Goal: Information Seeking & Learning: Find specific fact

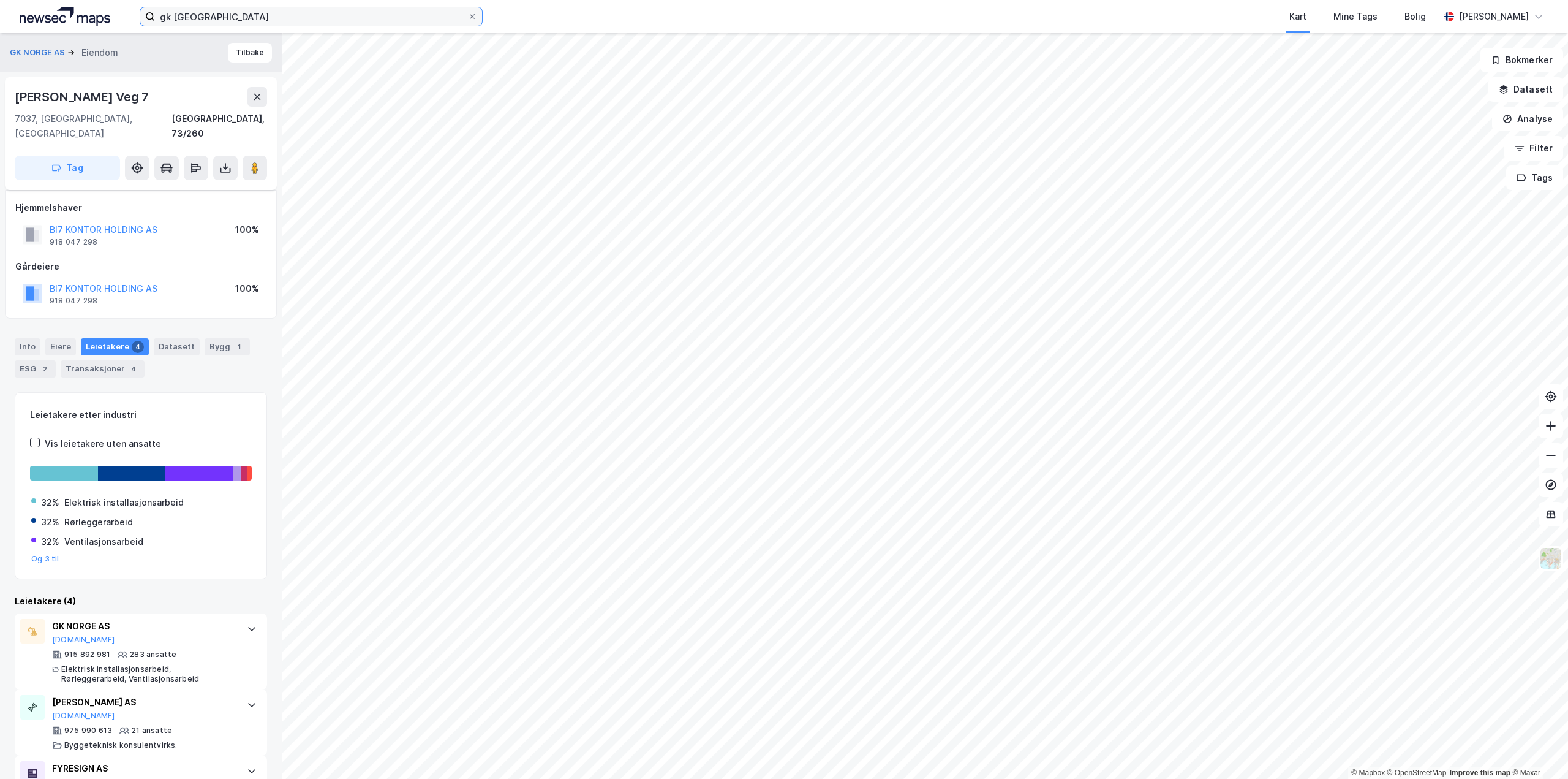
scroll to position [61, 0]
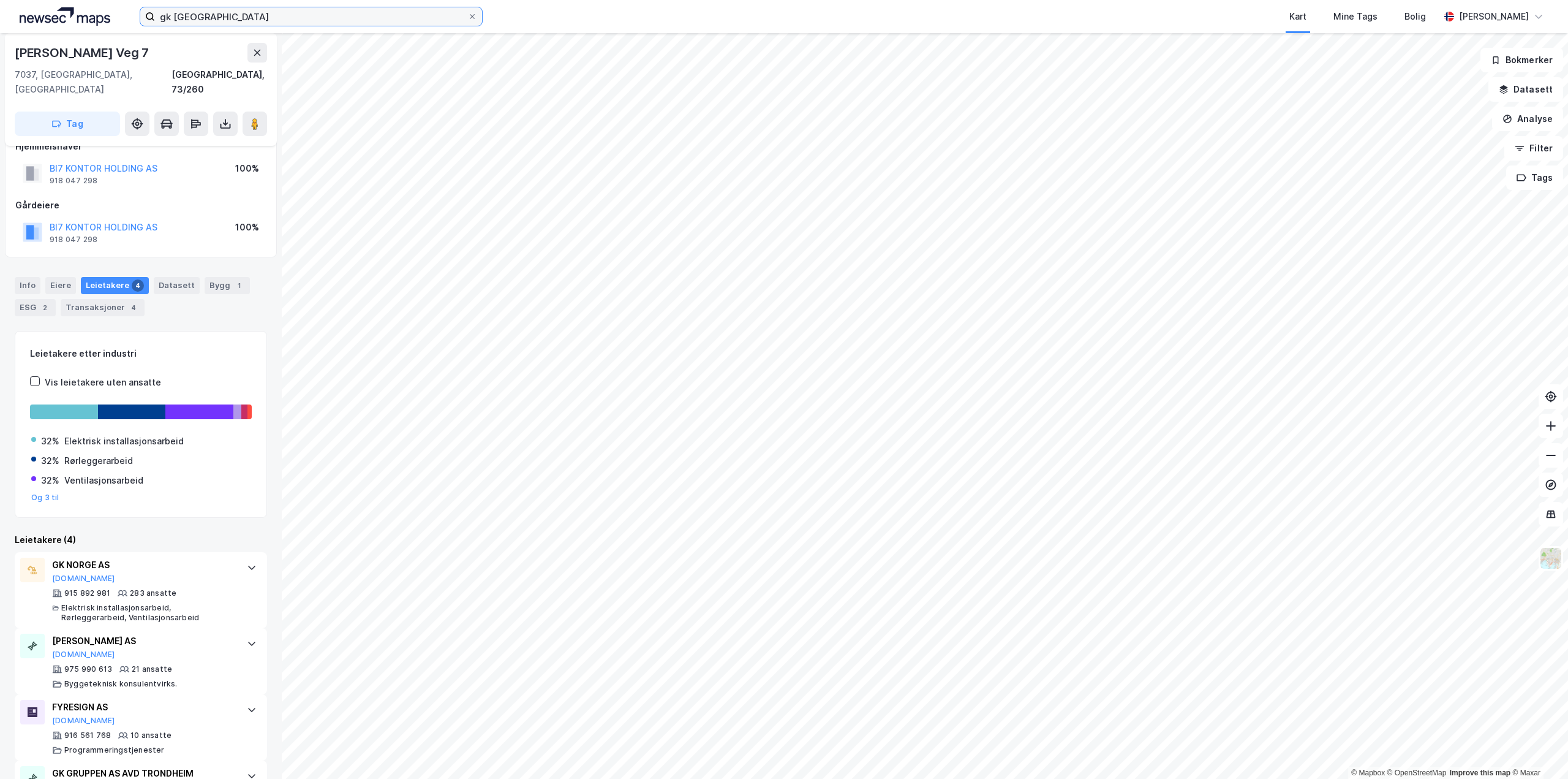
click at [329, 15] on input "gk [GEOGRAPHIC_DATA]" at bounding box center [311, 16] width 312 height 19
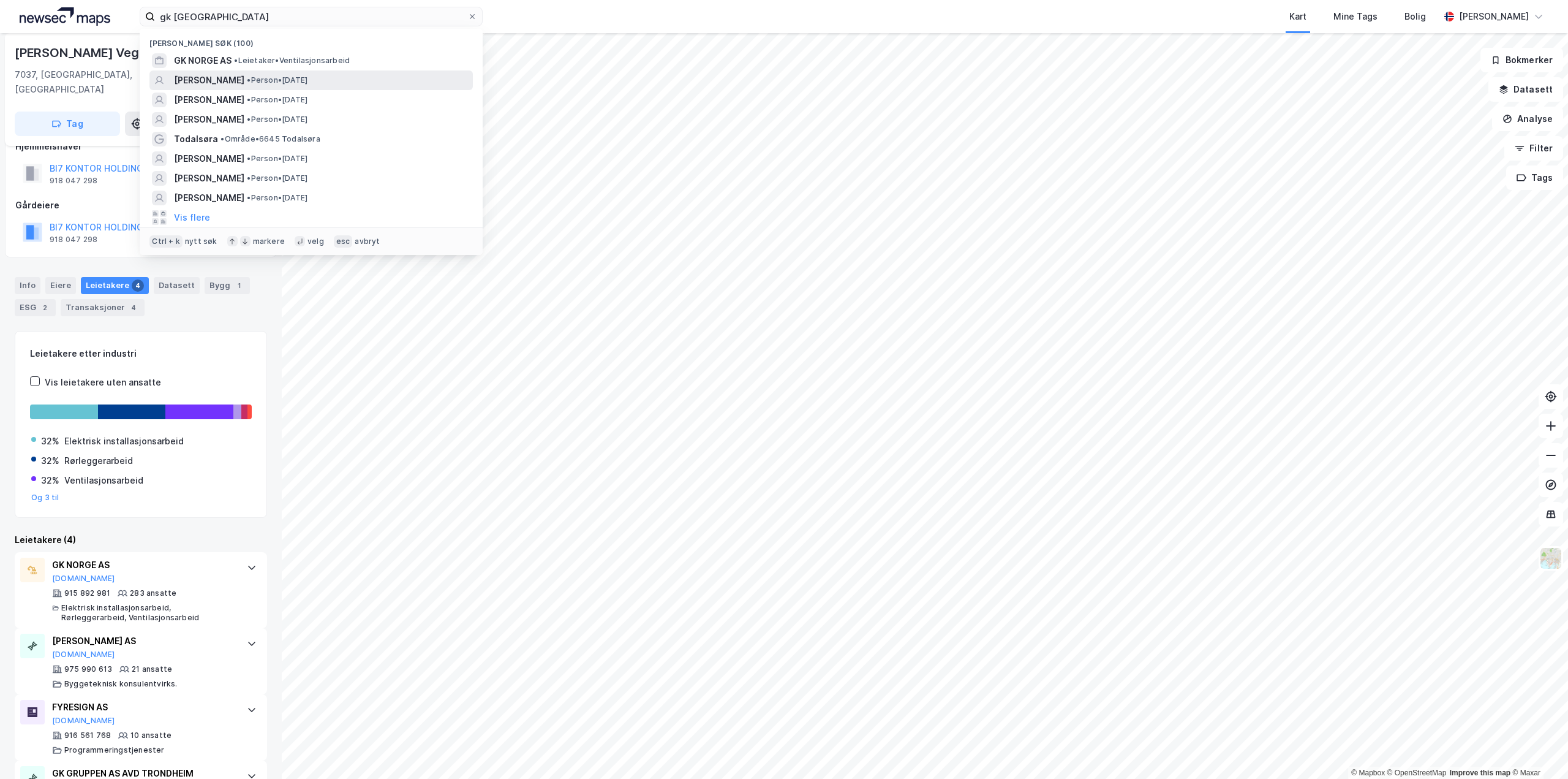
click at [297, 76] on span "• Person • [DATE]" at bounding box center [277, 80] width 61 height 10
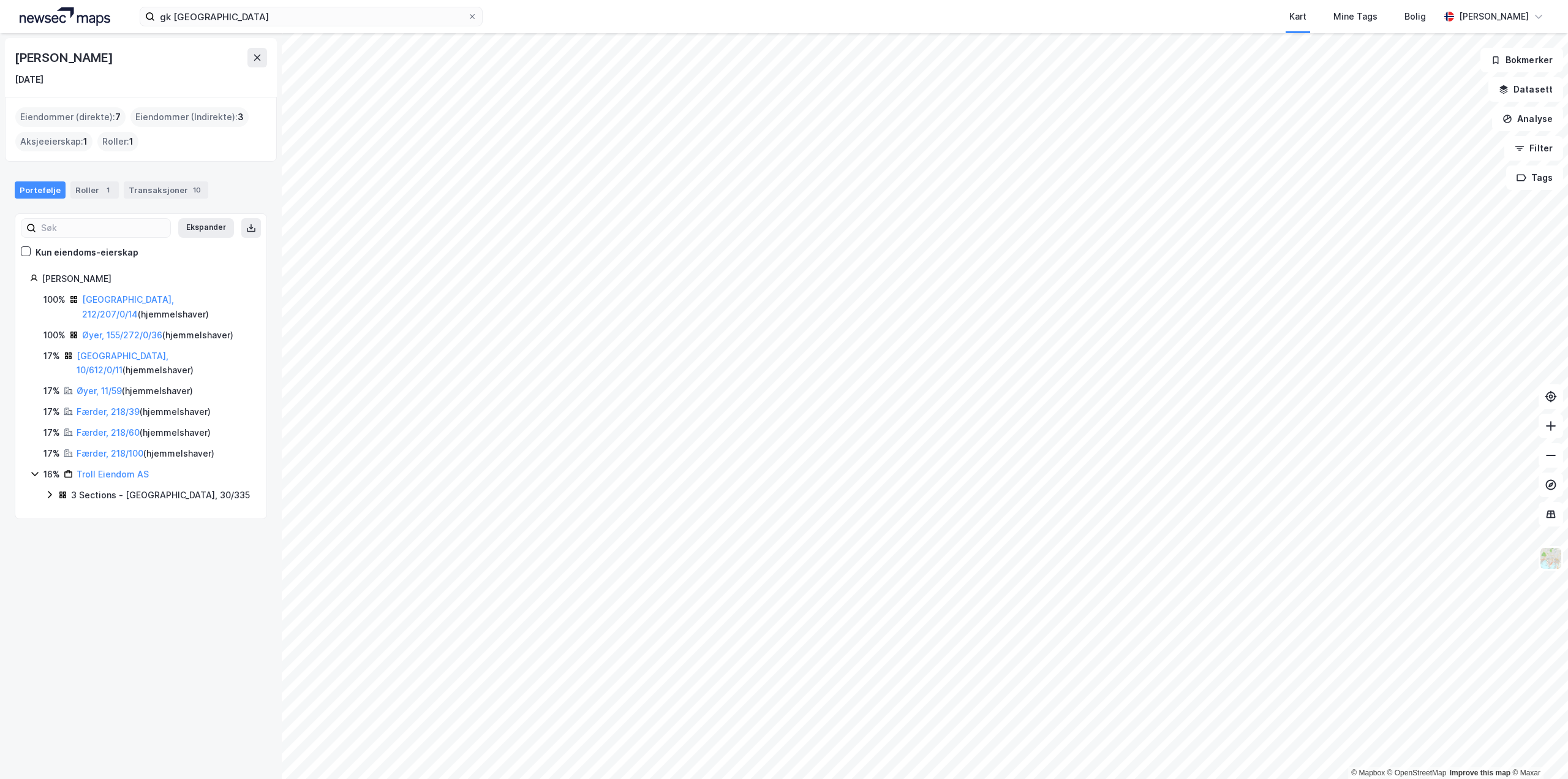
click at [88, 488] on div "3 Sections - [GEOGRAPHIC_DATA], 30/335" at bounding box center [160, 495] width 179 height 15
click at [129, 511] on link "[GEOGRAPHIC_DATA], 30/335/0/4" at bounding box center [158, 523] width 92 height 25
click at [91, 385] on link "Øyer, 11/59" at bounding box center [99, 390] width 45 height 11
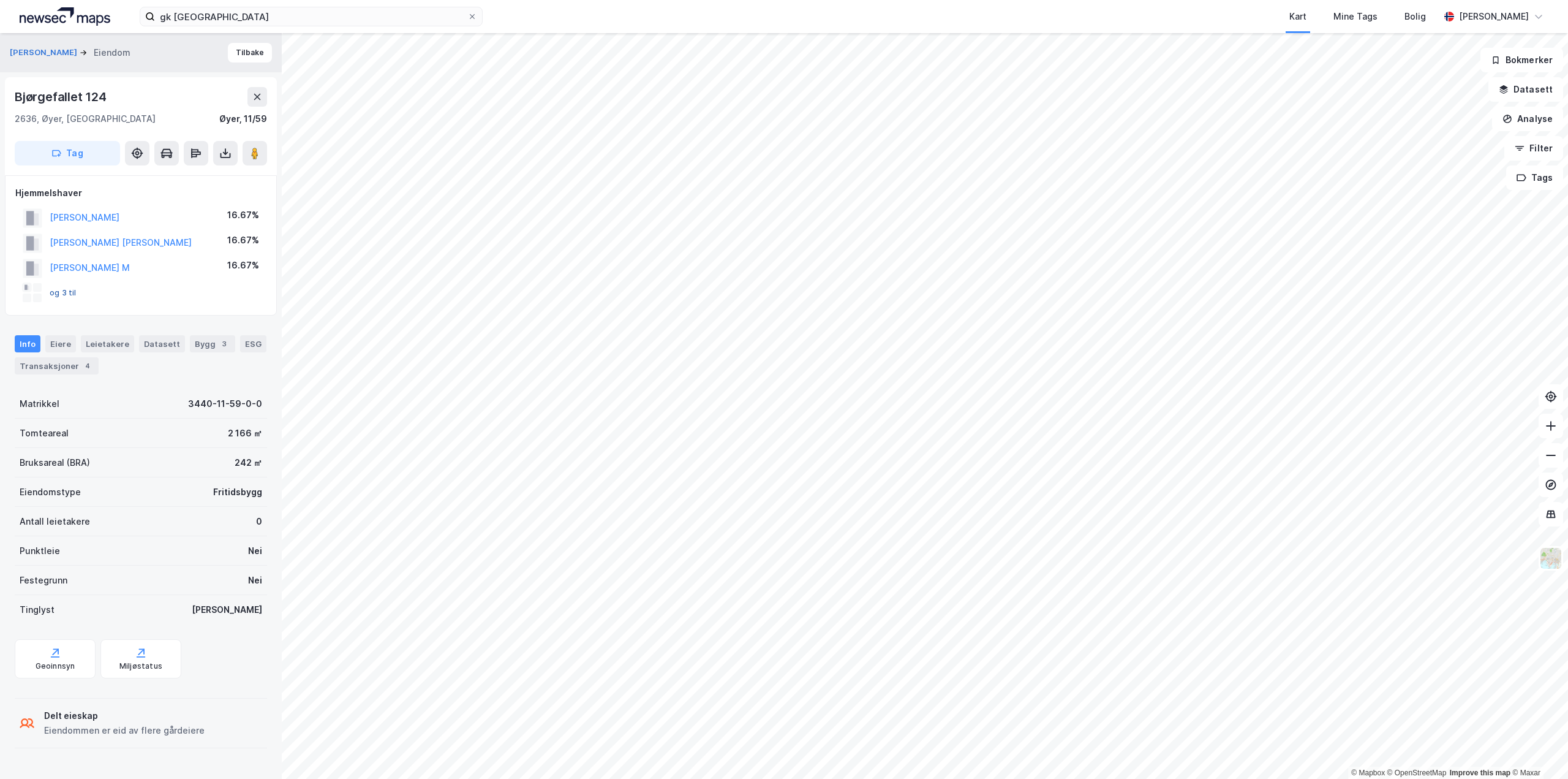
click at [0, 0] on button "og 3 til" at bounding box center [0, 0] width 0 height 0
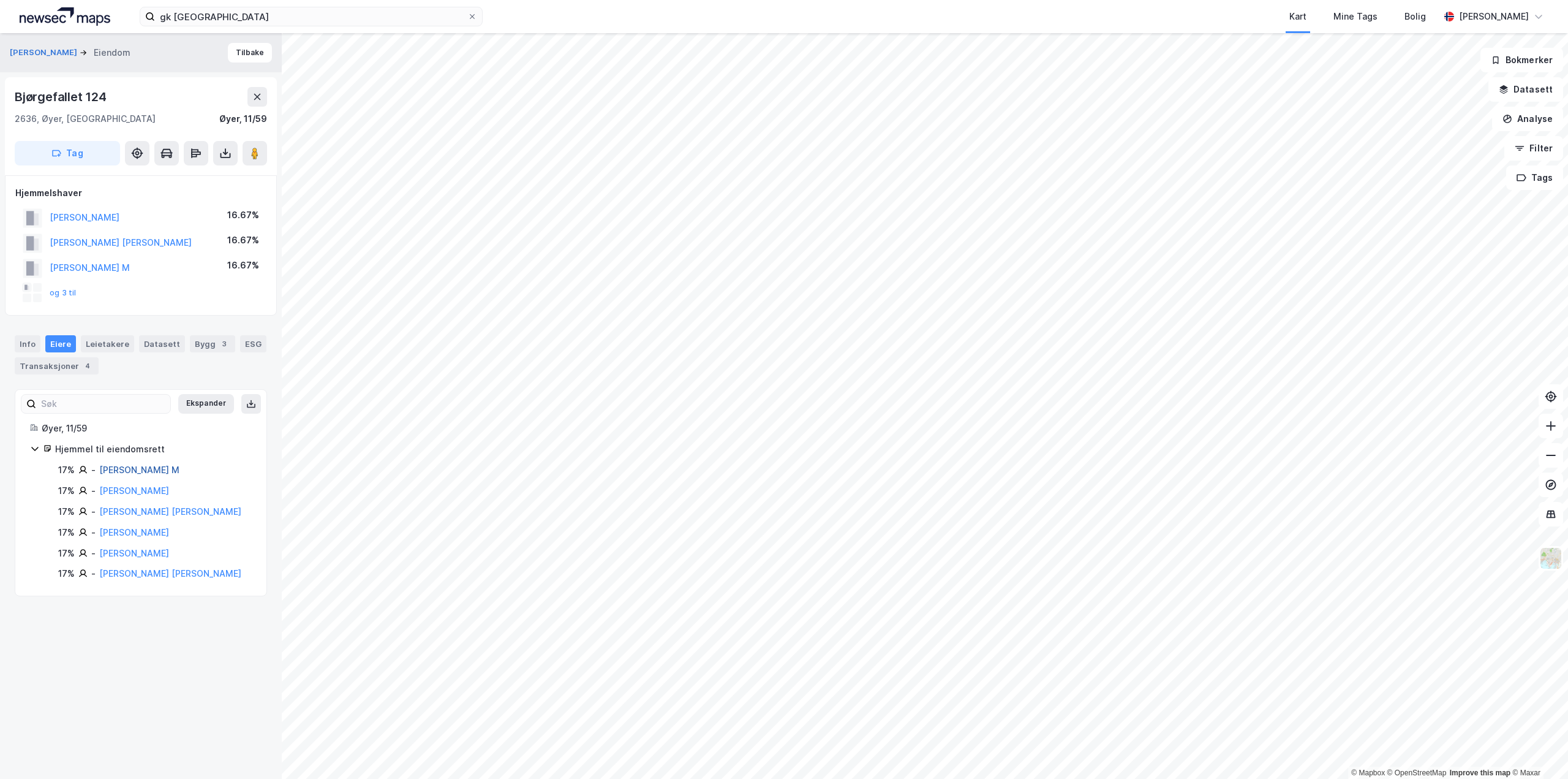
click at [168, 467] on link "[PERSON_NAME] M" at bounding box center [139, 469] width 80 height 11
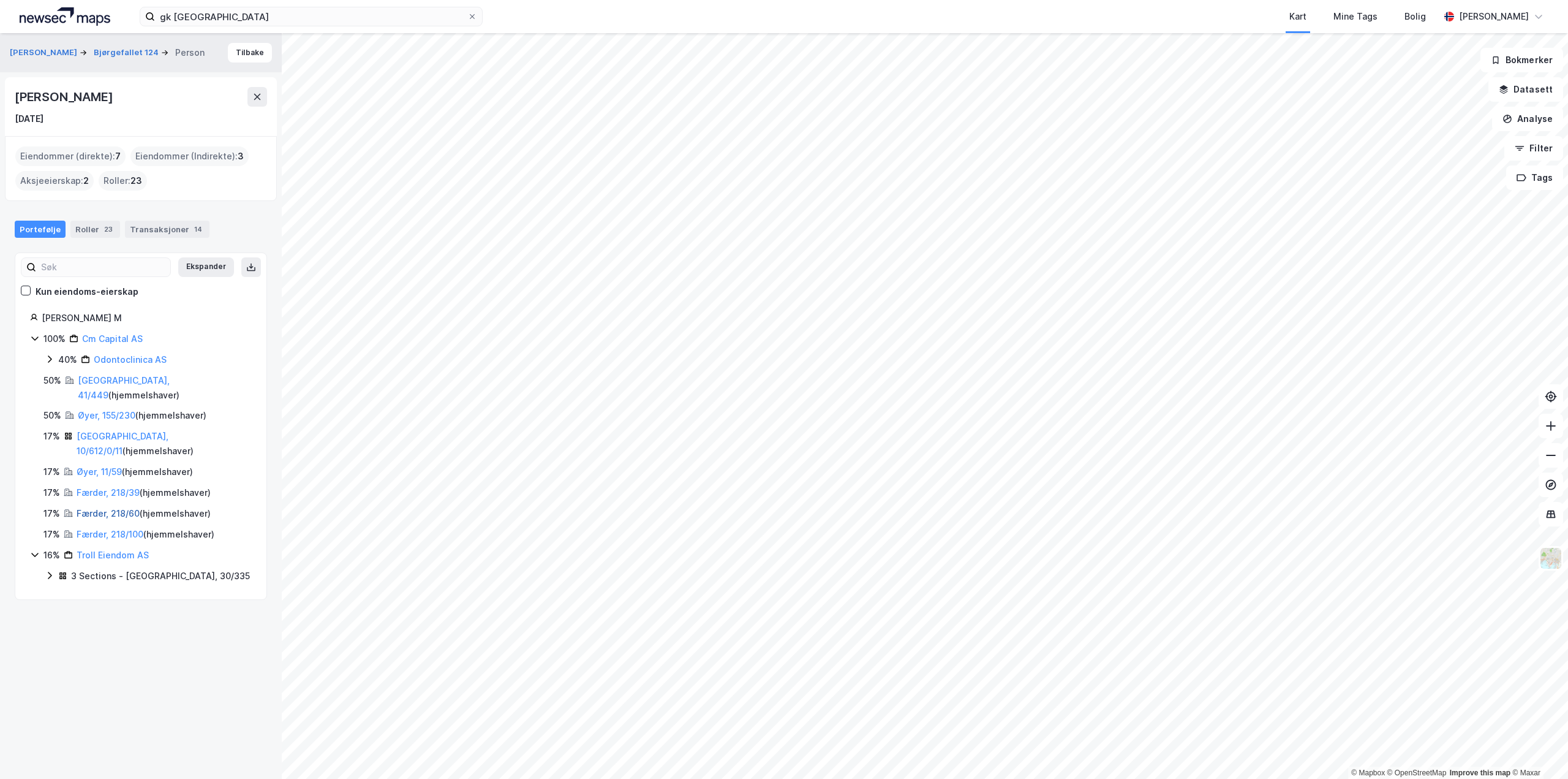
click at [112, 508] on link "Færder, 218/60" at bounding box center [108, 513] width 63 height 11
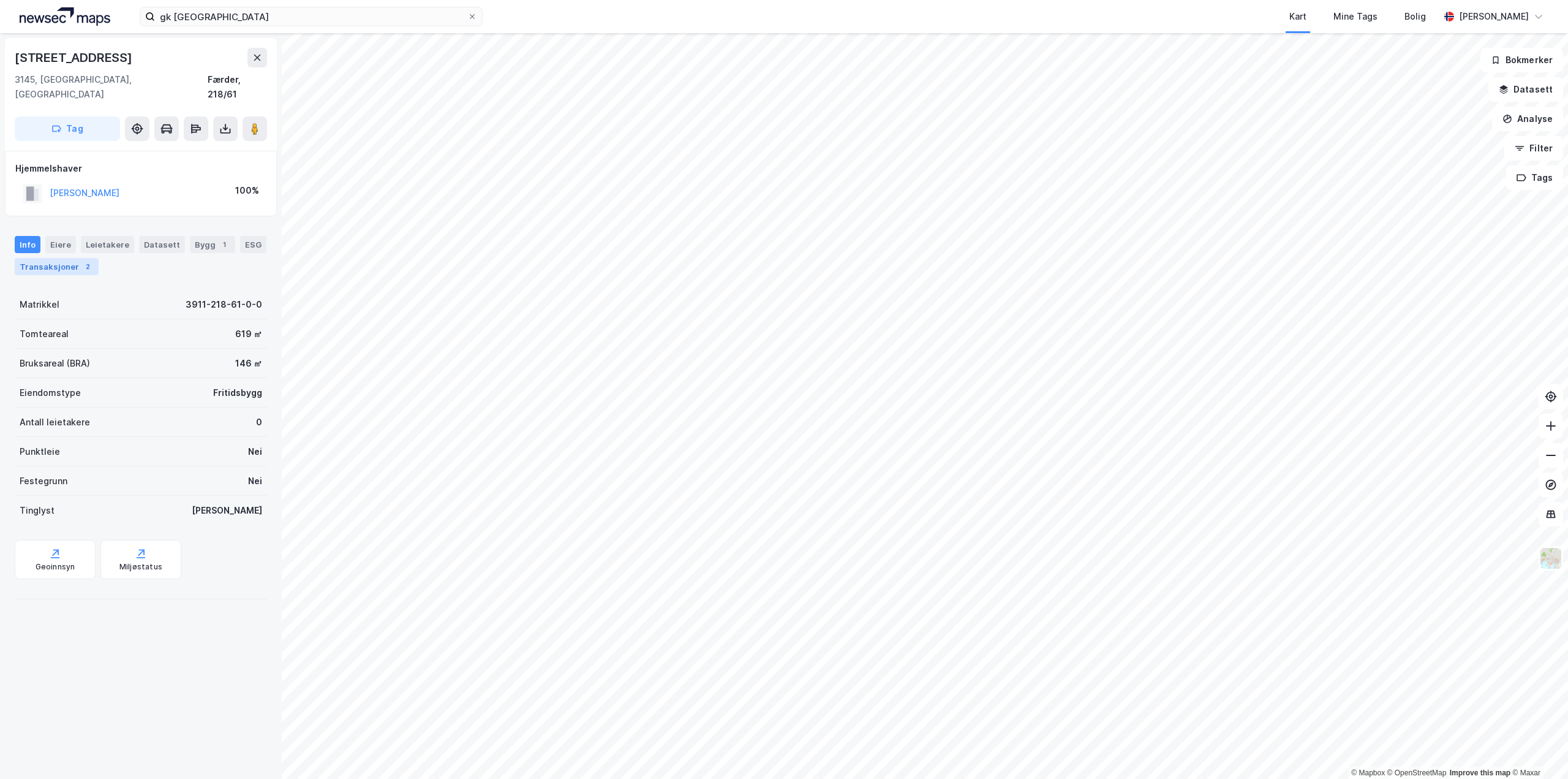
click at [72, 258] on div "Transaksjoner 2" at bounding box center [57, 266] width 84 height 17
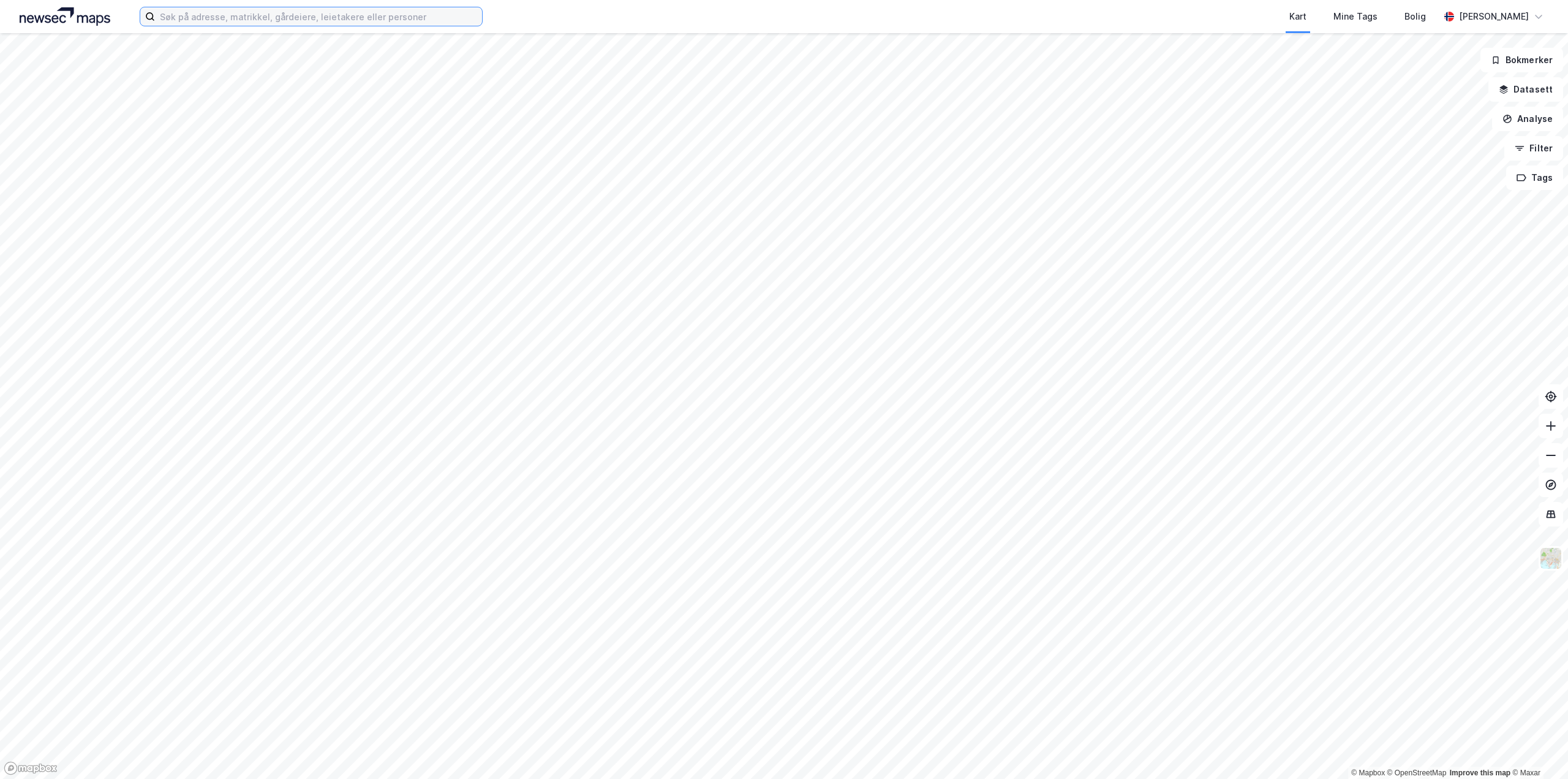
click at [246, 14] on input at bounding box center [319, 16] width 327 height 19
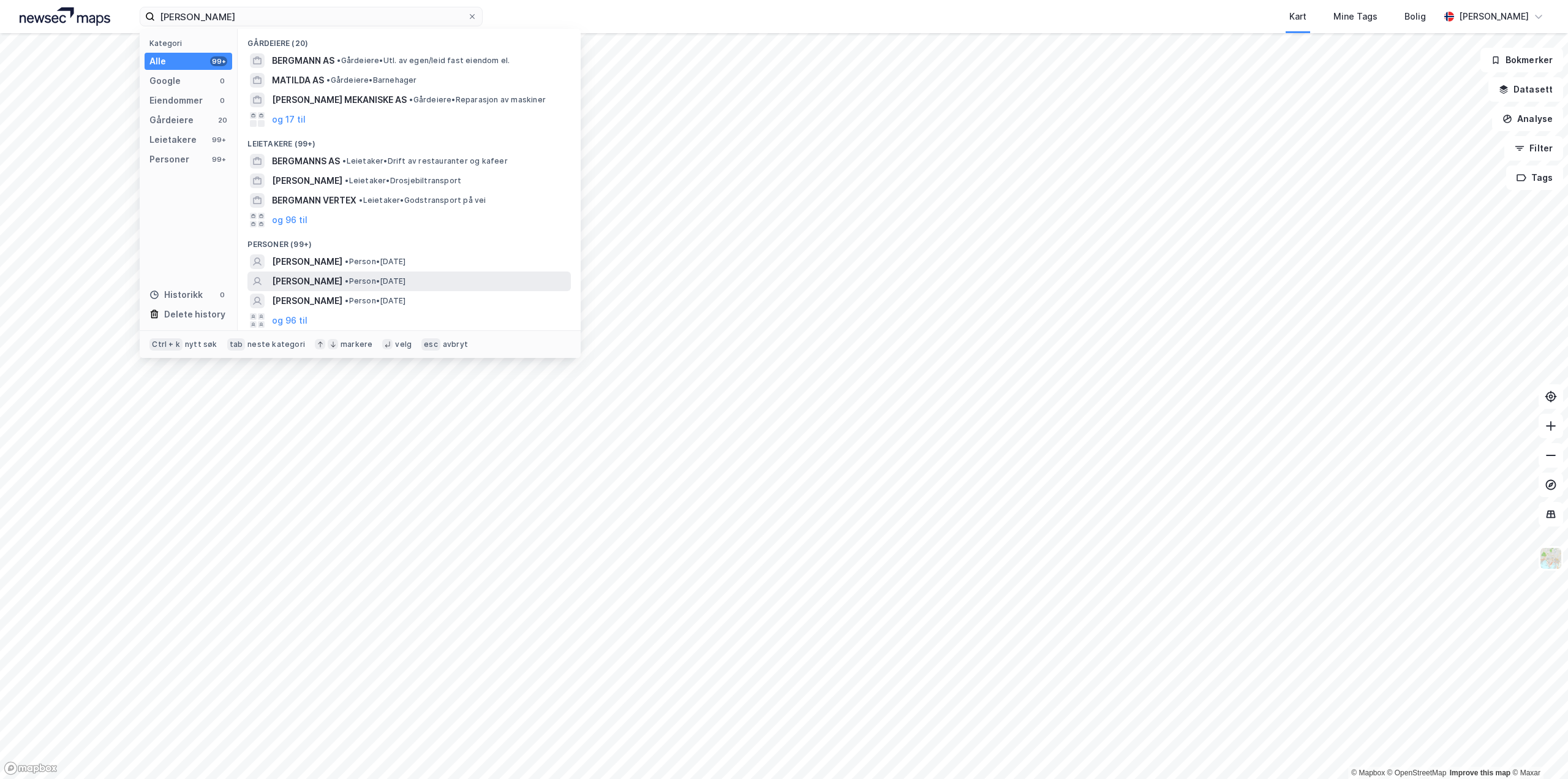
click at [342, 284] on span "ANNA MATHILDA BERGMAN" at bounding box center [306, 282] width 70 height 15
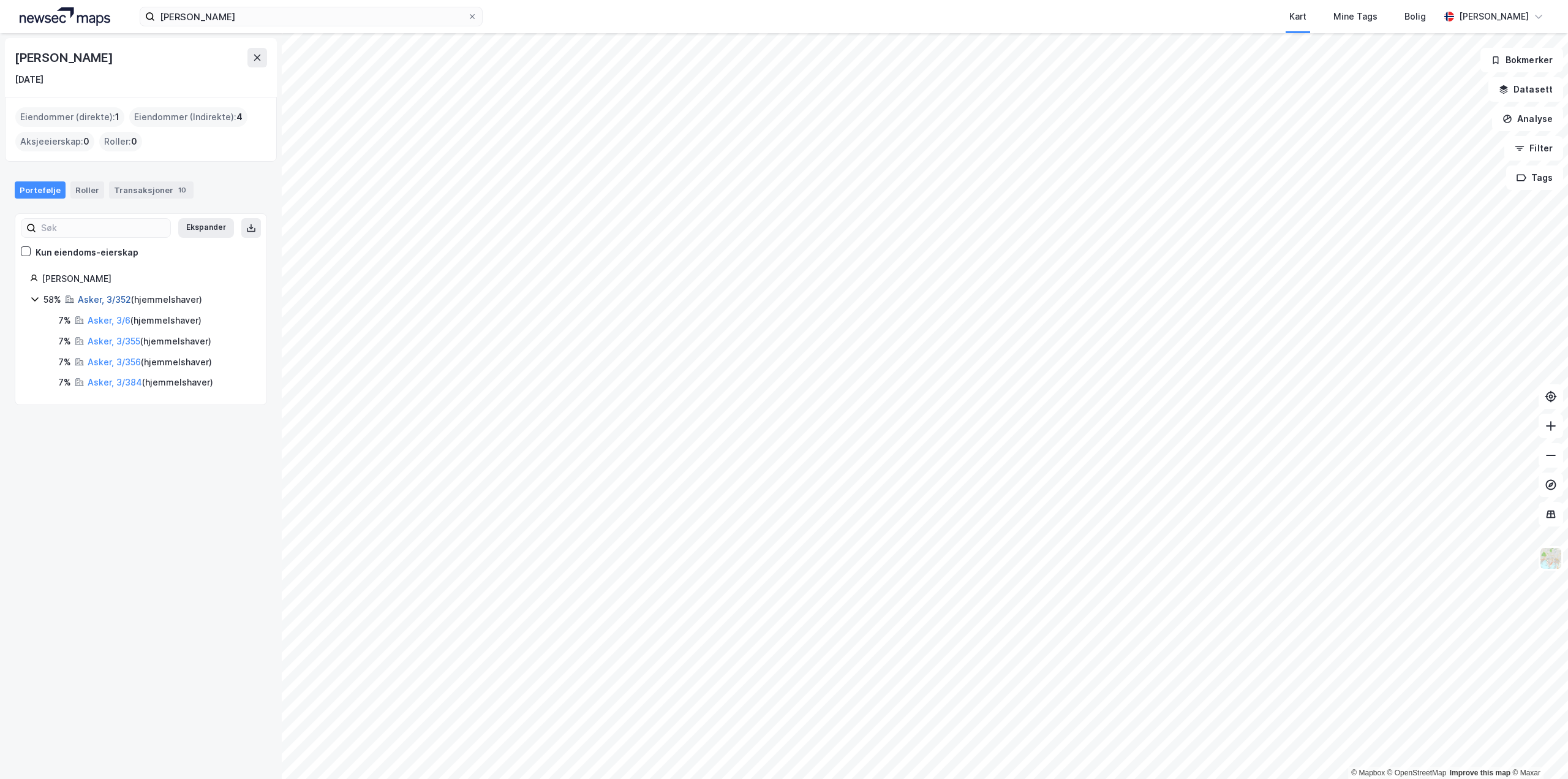
click at [114, 298] on link "Asker, 3/352" at bounding box center [104, 299] width 53 height 11
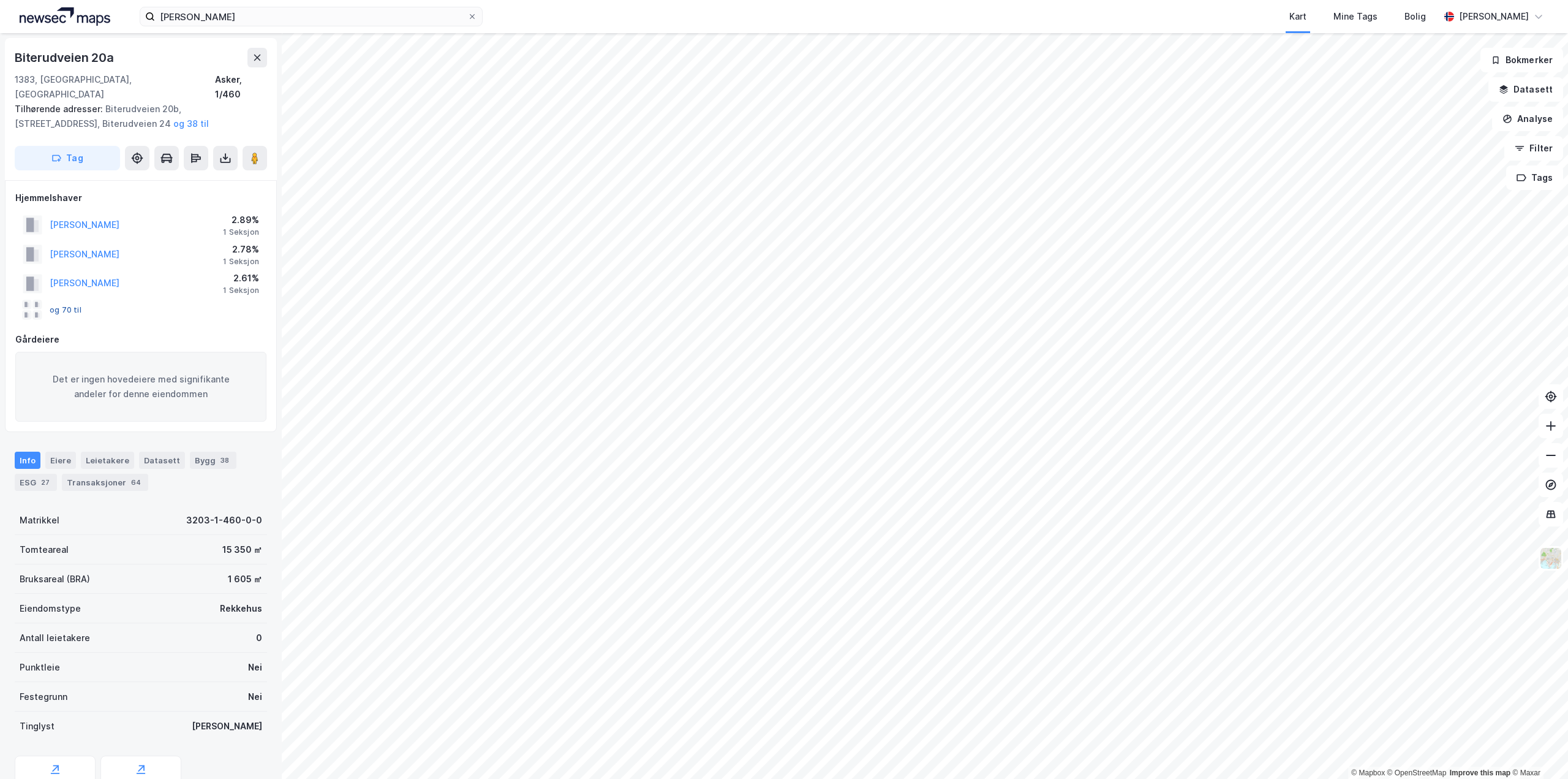
click at [0, 0] on button "og 70 til" at bounding box center [0, 0] width 0 height 0
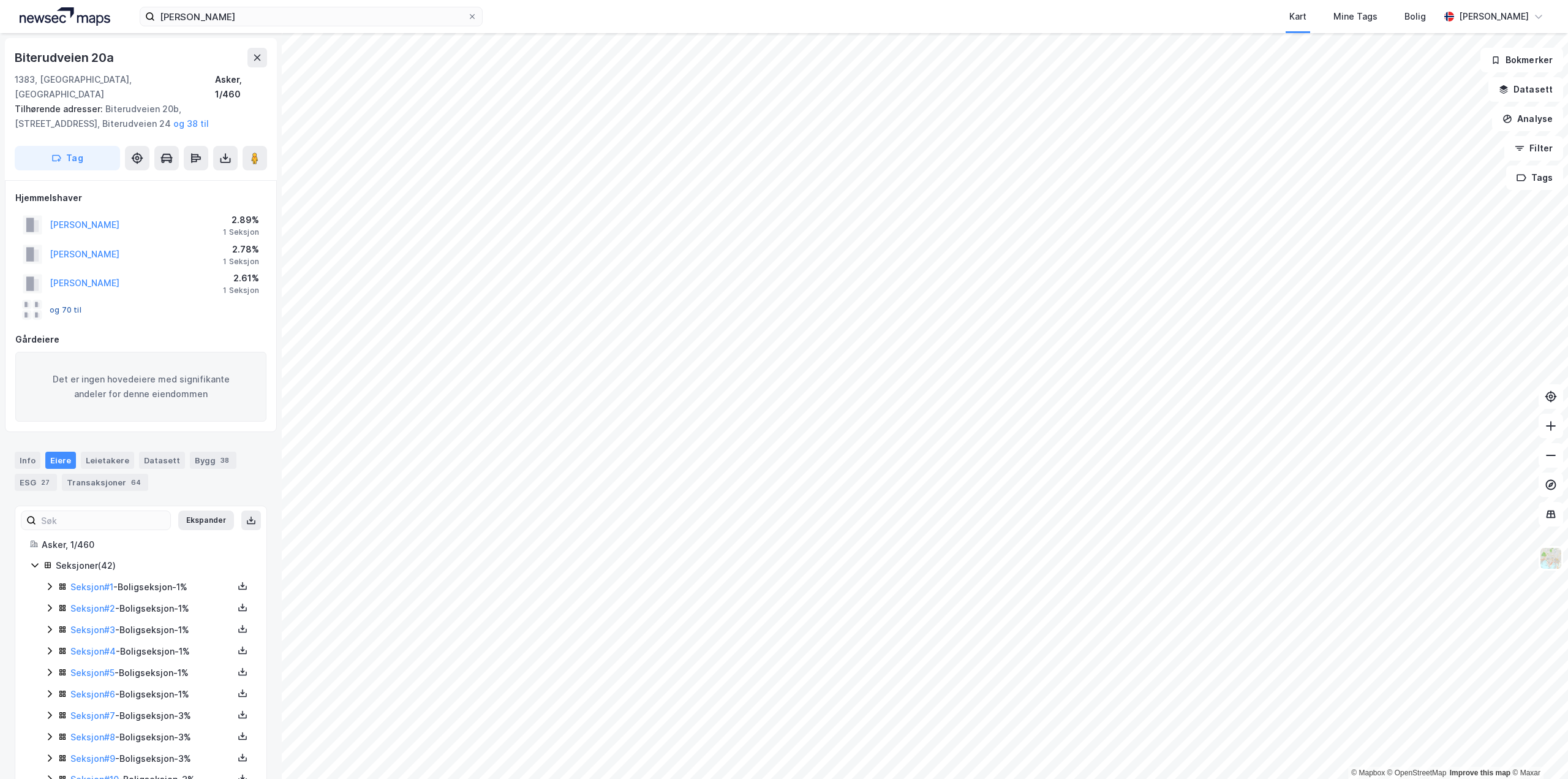
scroll to position [268, 0]
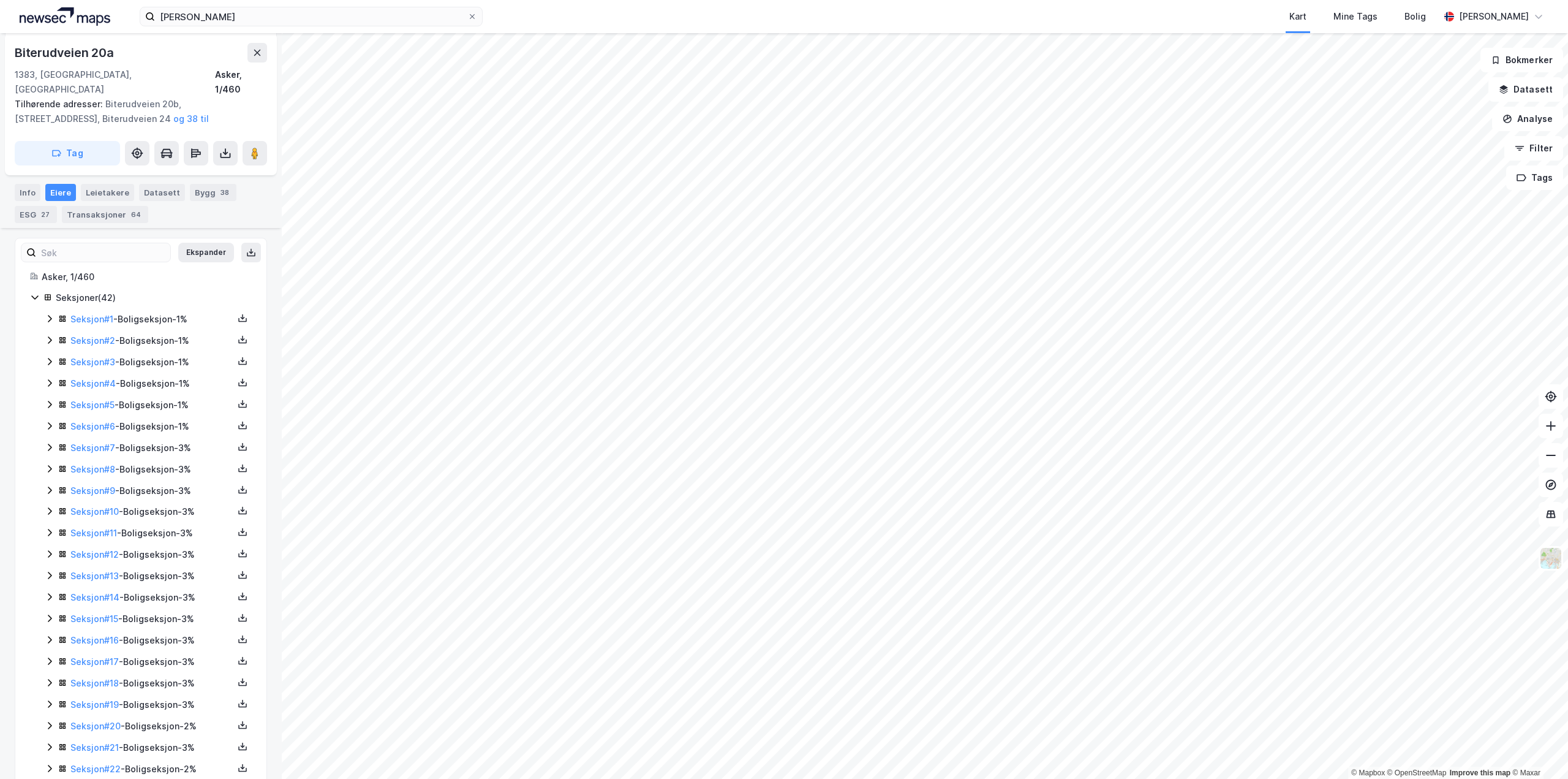
click at [45, 314] on icon at bounding box center [49, 319] width 10 height 10
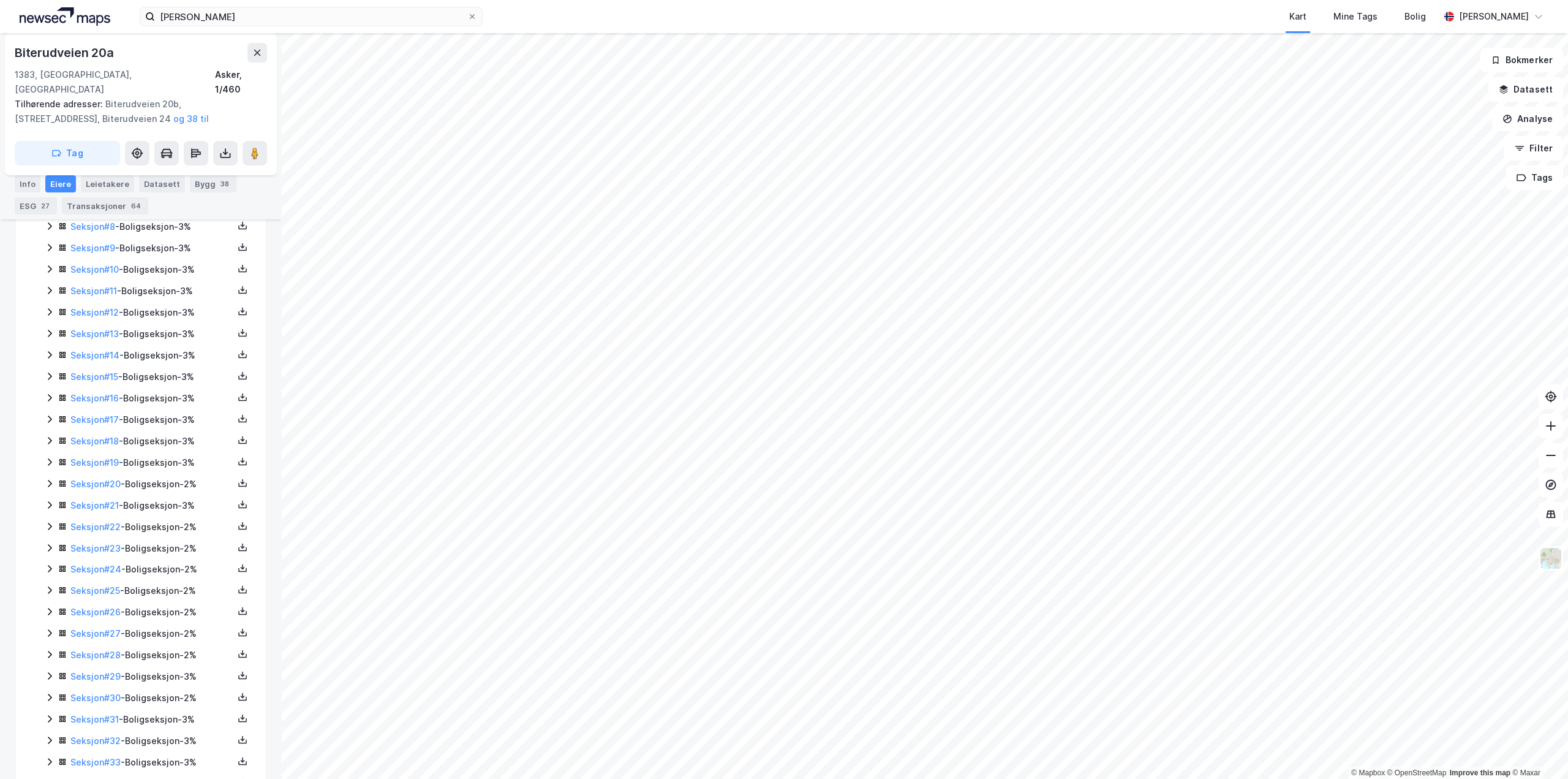
scroll to position [751, 0]
click at [51, 751] on icon at bounding box center [49, 755] width 4 height 7
click at [51, 668] on icon at bounding box center [49, 671] width 4 height 7
click at [46, 645] on icon at bounding box center [49, 650] width 10 height 10
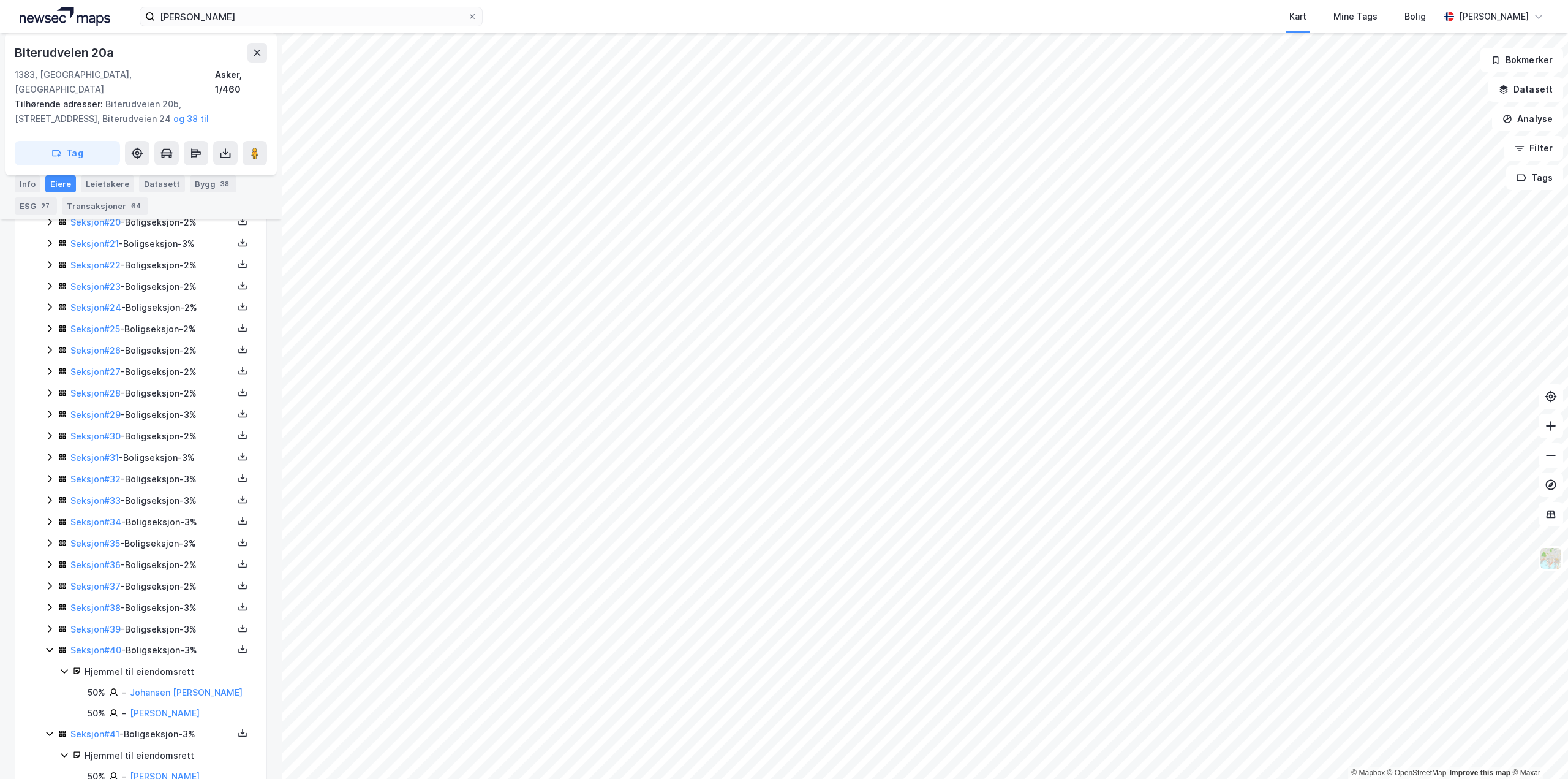
click at [49, 625] on icon at bounding box center [49, 629] width 4 height 7
click at [48, 602] on icon at bounding box center [49, 607] width 10 height 10
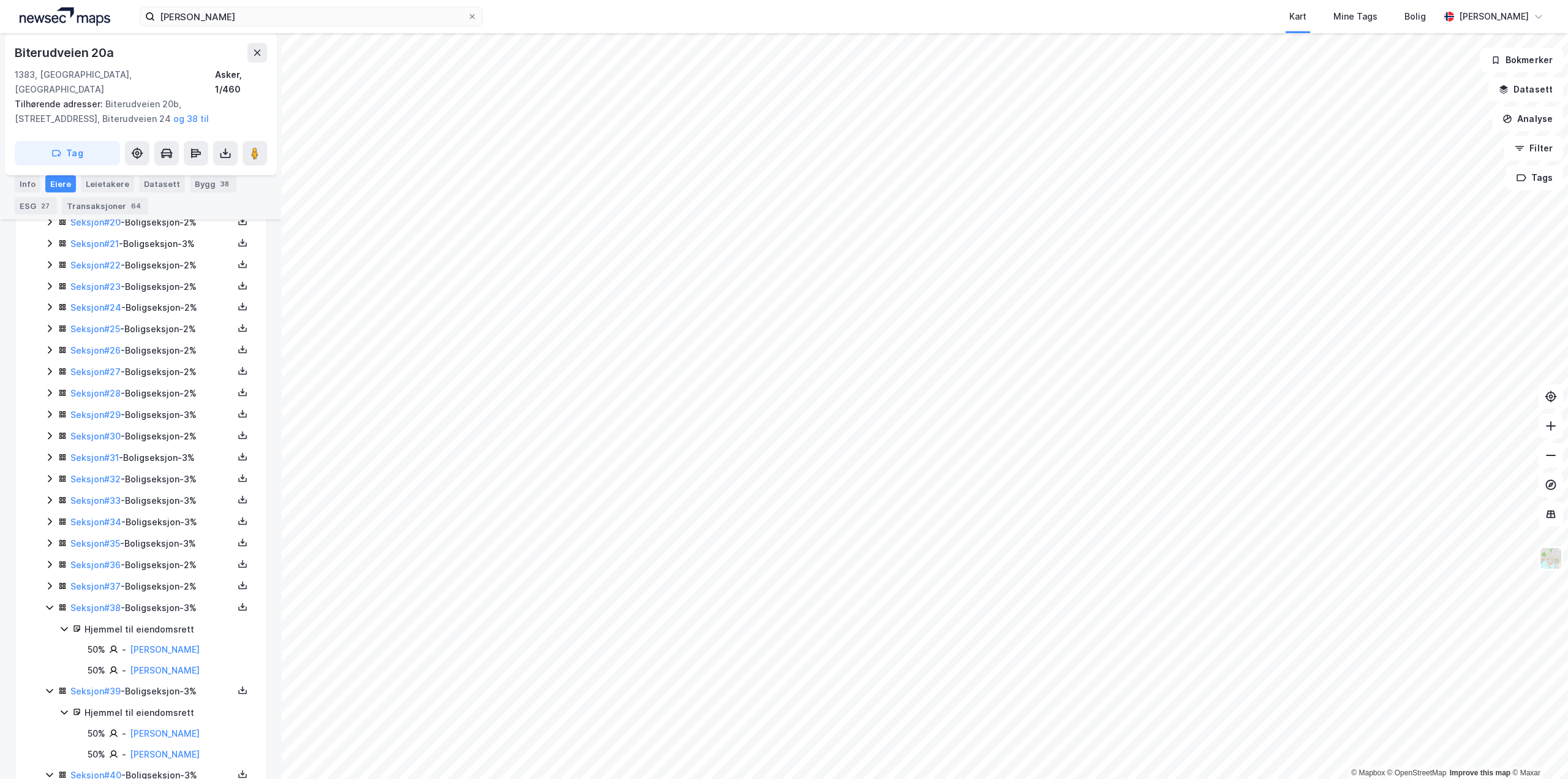
click at [46, 581] on icon at bounding box center [49, 586] width 10 height 10
click at [49, 561] on icon at bounding box center [49, 564] width 4 height 7
click at [47, 536] on div "Seksjon # 35 - Boligseksjon - 3%" at bounding box center [148, 544] width 207 height 15
click at [51, 515] on div "Seksjon # 1 - Boligseksjon - 1% Hjemmel til eiendomsrett 100% - Kolseth Marit S…" at bounding box center [148, 462] width 207 height 1392
click at [47, 514] on div "Seksjon # 34 - Boligseksjon - 3%" at bounding box center [148, 522] width 207 height 15
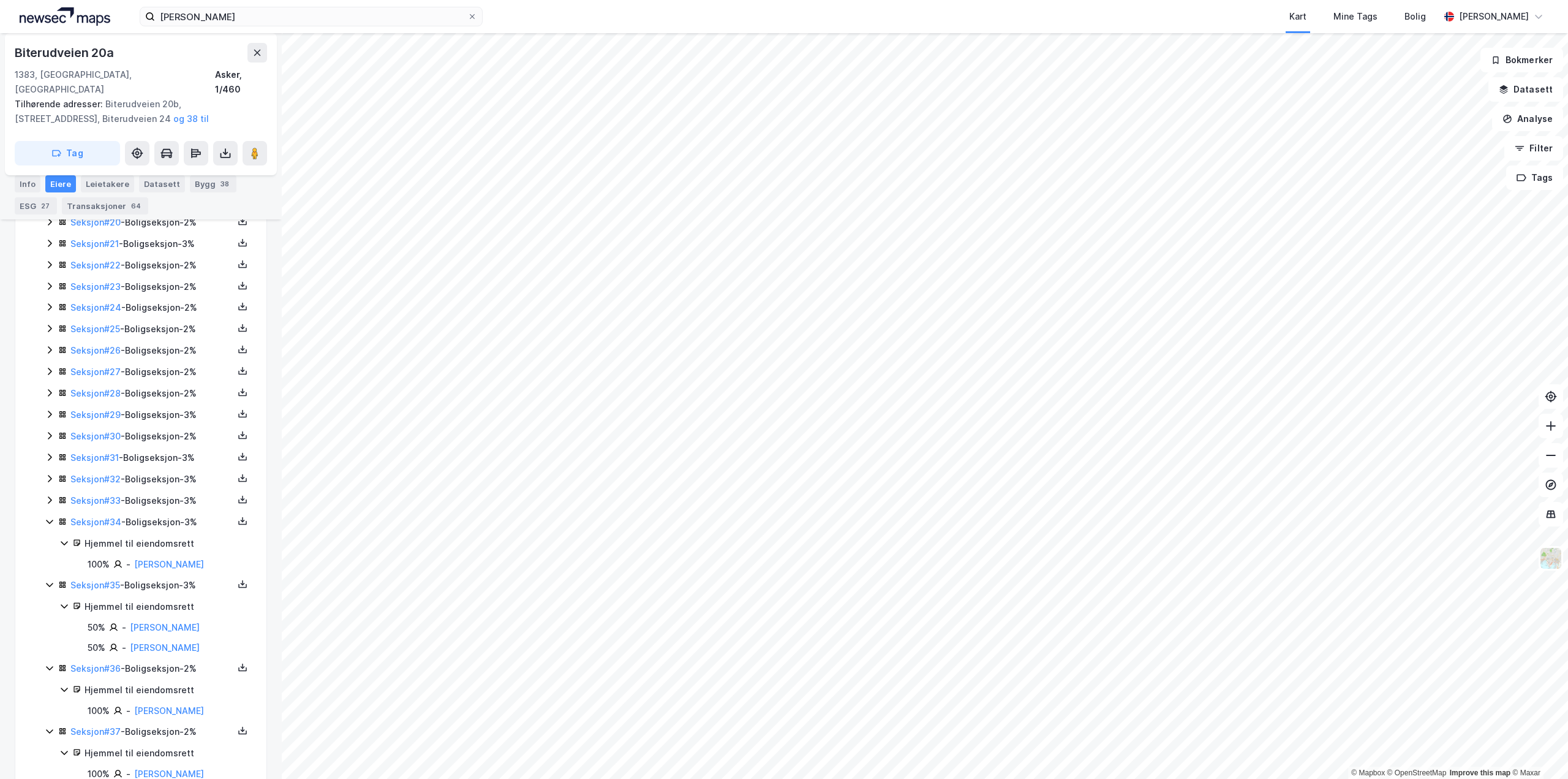
click at [52, 495] on icon at bounding box center [49, 500] width 10 height 10
click at [52, 473] on icon at bounding box center [49, 478] width 10 height 10
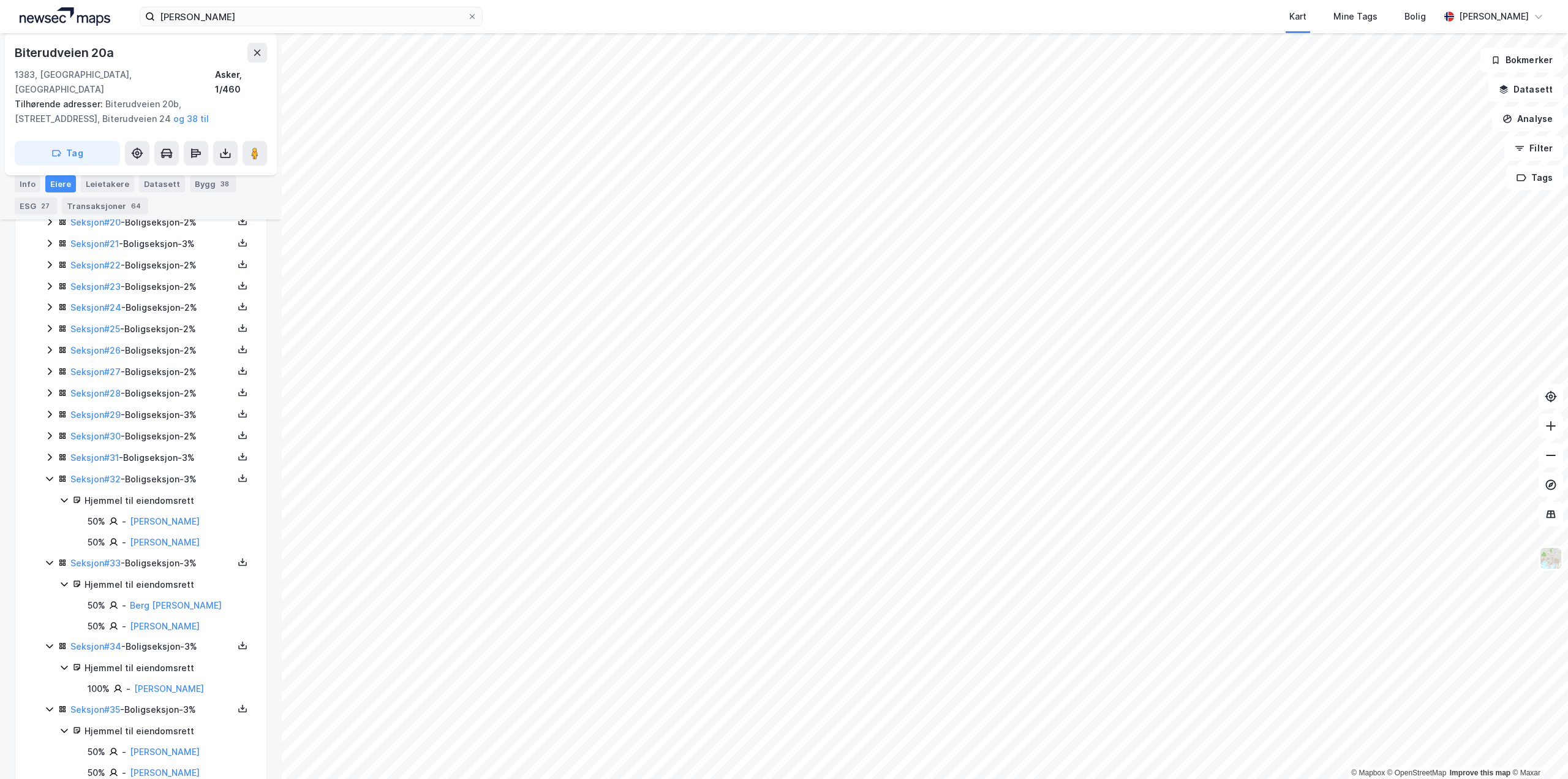
click at [40, 430] on div "Seksjoner ( 42 ) Seksjon # 1 - Boligseksjon - 1% Hjemmel til eiendomsrett 100% …" at bounding box center [141, 535] width 222 height 1579
click at [47, 442] on div "Seksjoner ( 42 ) Seksjon # 1 - Boligseksjon - 1% Hjemmel til eiendomsrett 100% …" at bounding box center [141, 535] width 222 height 1579
click at [47, 452] on icon at bounding box center [49, 457] width 10 height 10
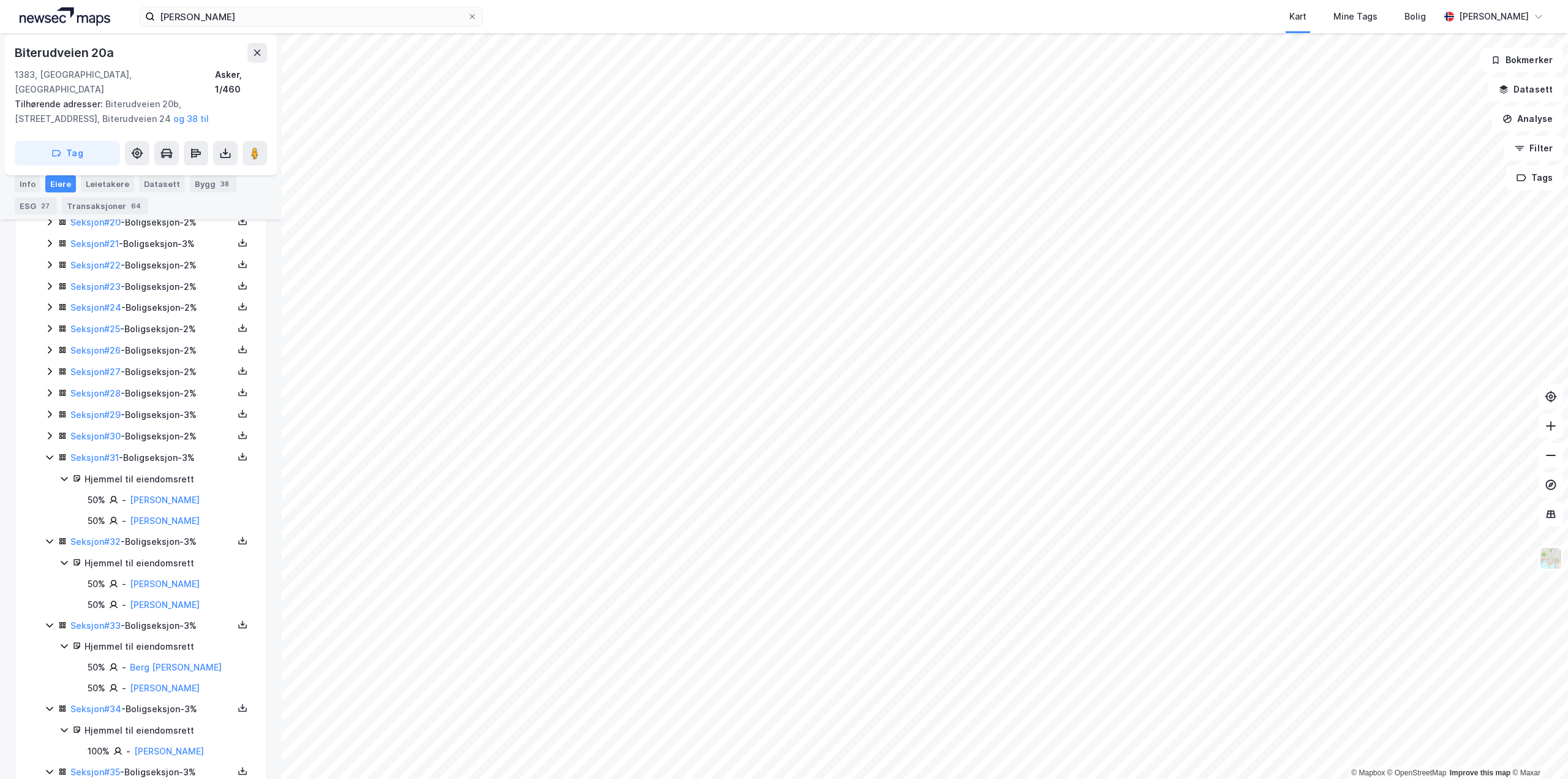
click at [47, 430] on icon at bounding box center [49, 435] width 10 height 10
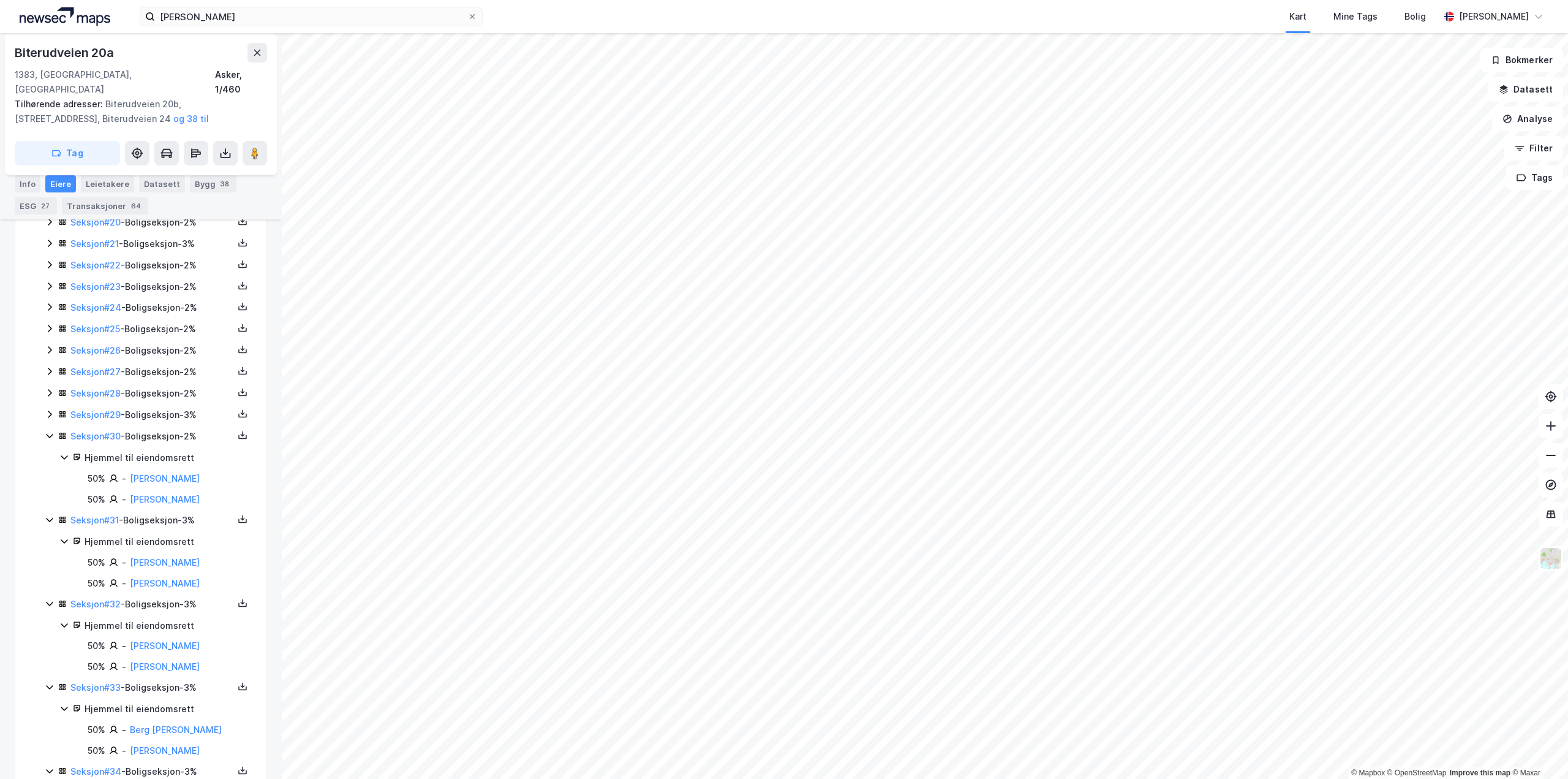
click at [54, 408] on div "Seksjon # 29 - Boligseksjon - 3%" at bounding box center [148, 415] width 207 height 15
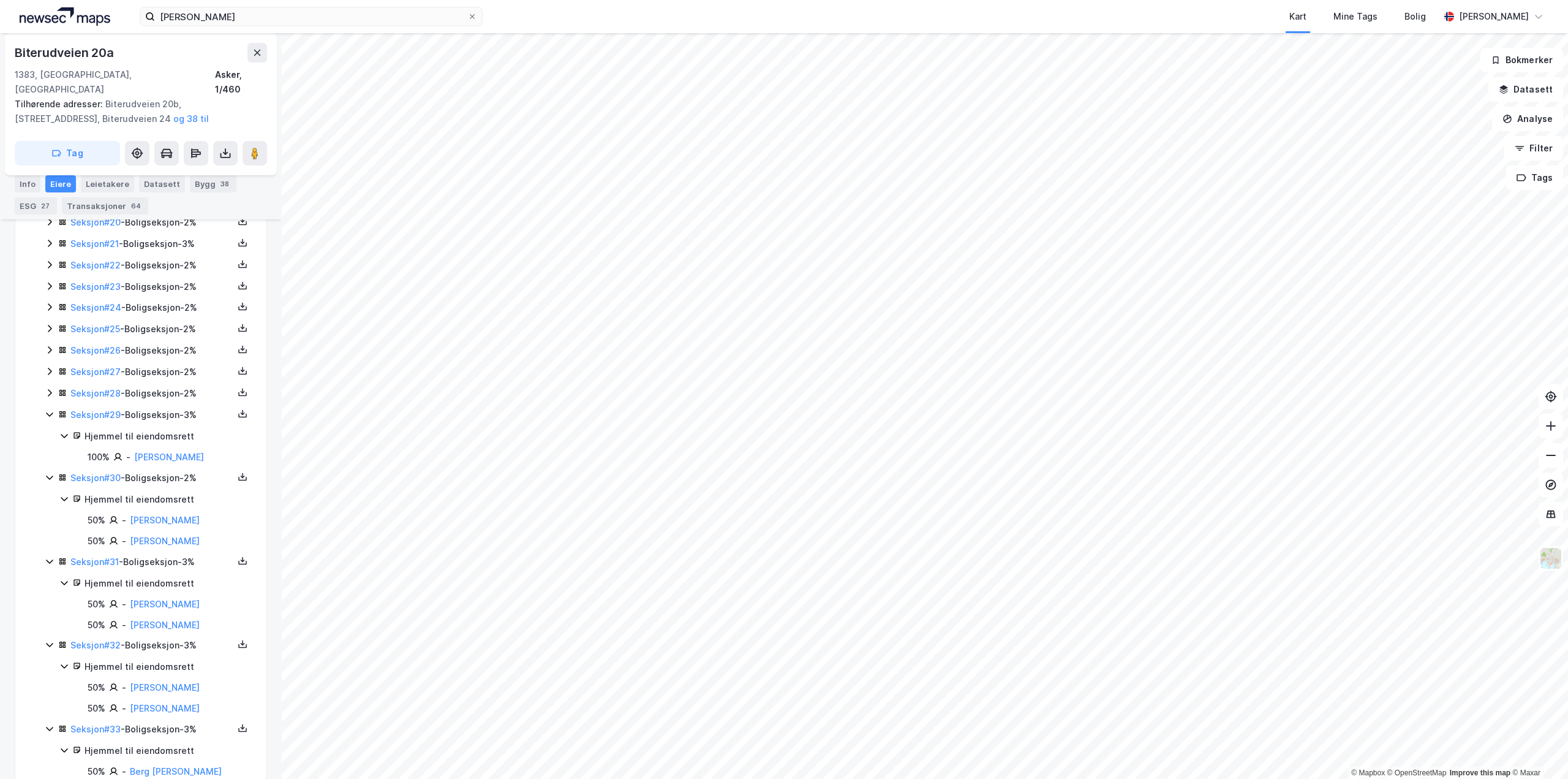
click at [57, 386] on div "Seksjon # 28 - Boligseksjon - 2%" at bounding box center [148, 393] width 207 height 15
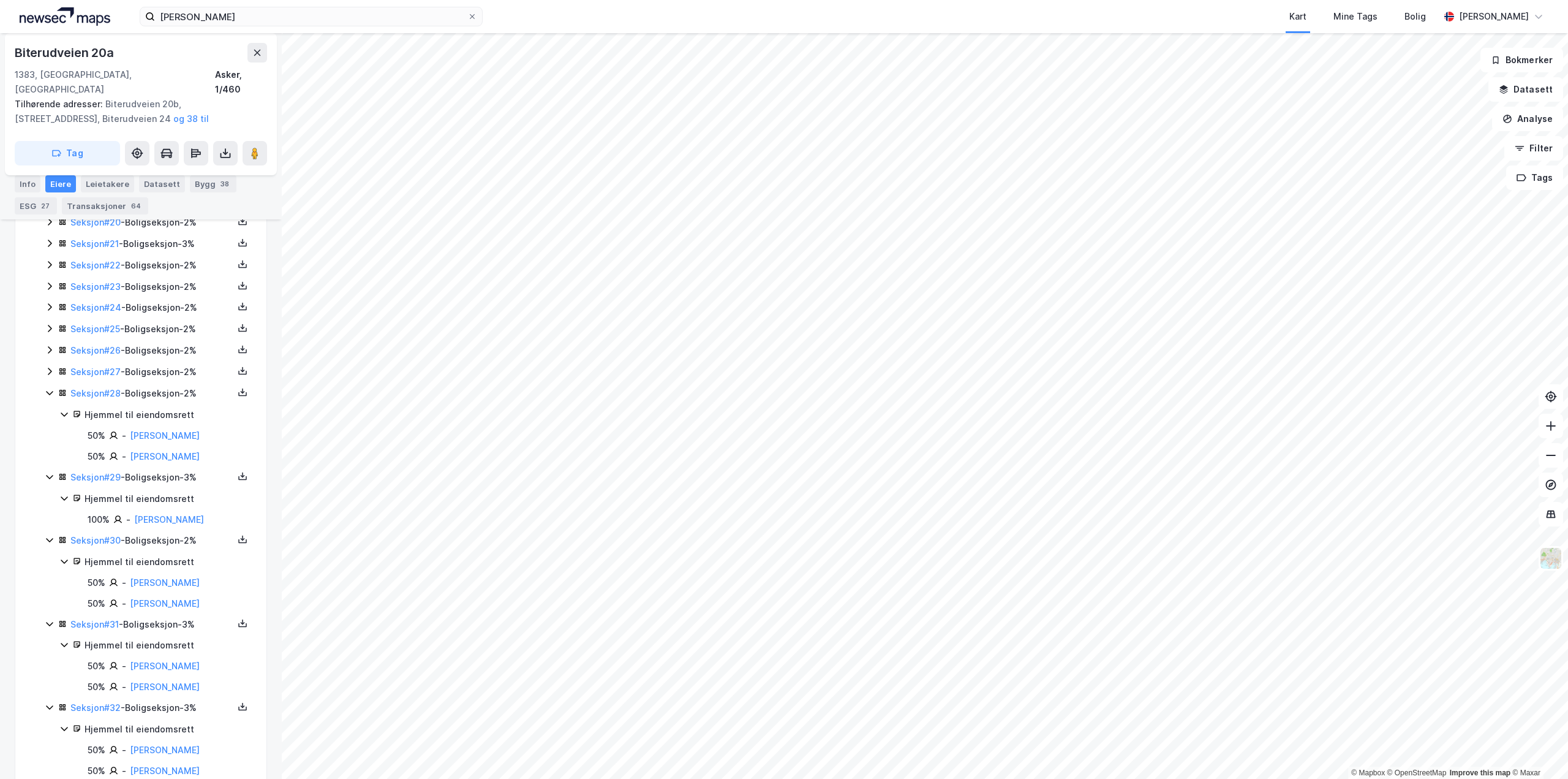
click at [51, 366] on icon at bounding box center [49, 371] width 10 height 10
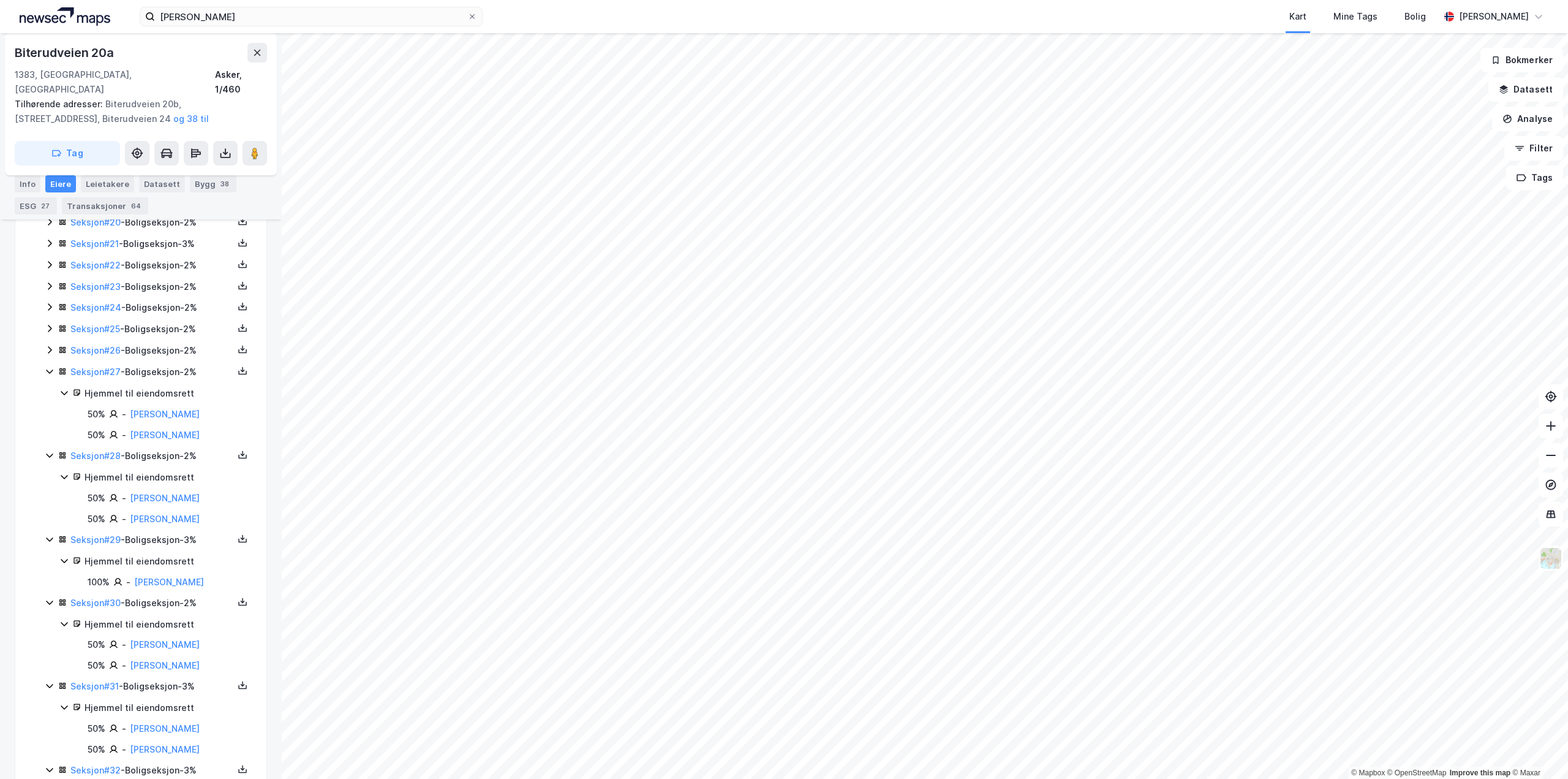
click at [51, 345] on icon at bounding box center [49, 349] width 10 height 10
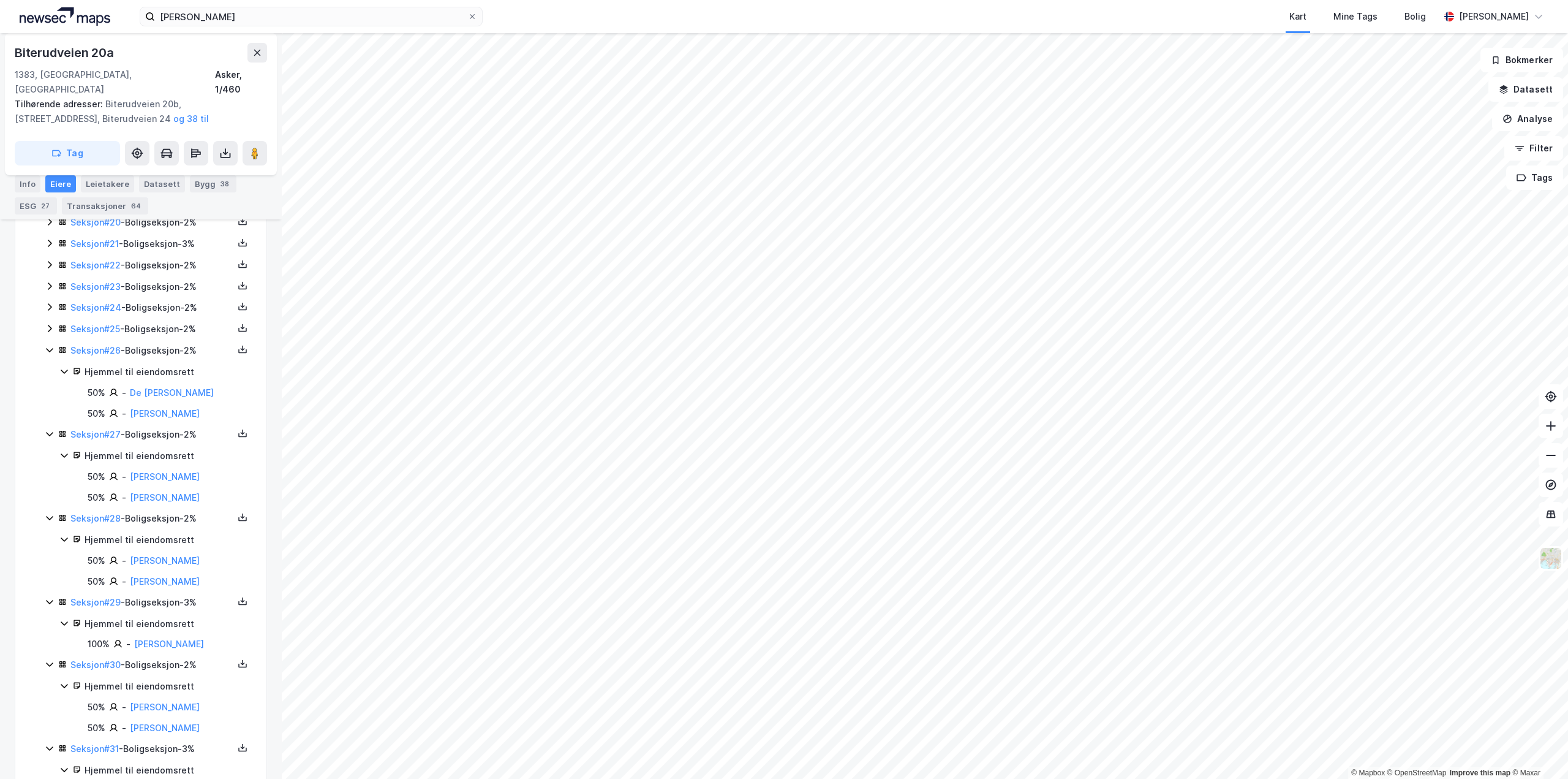
click at [45, 324] on icon at bounding box center [49, 328] width 10 height 10
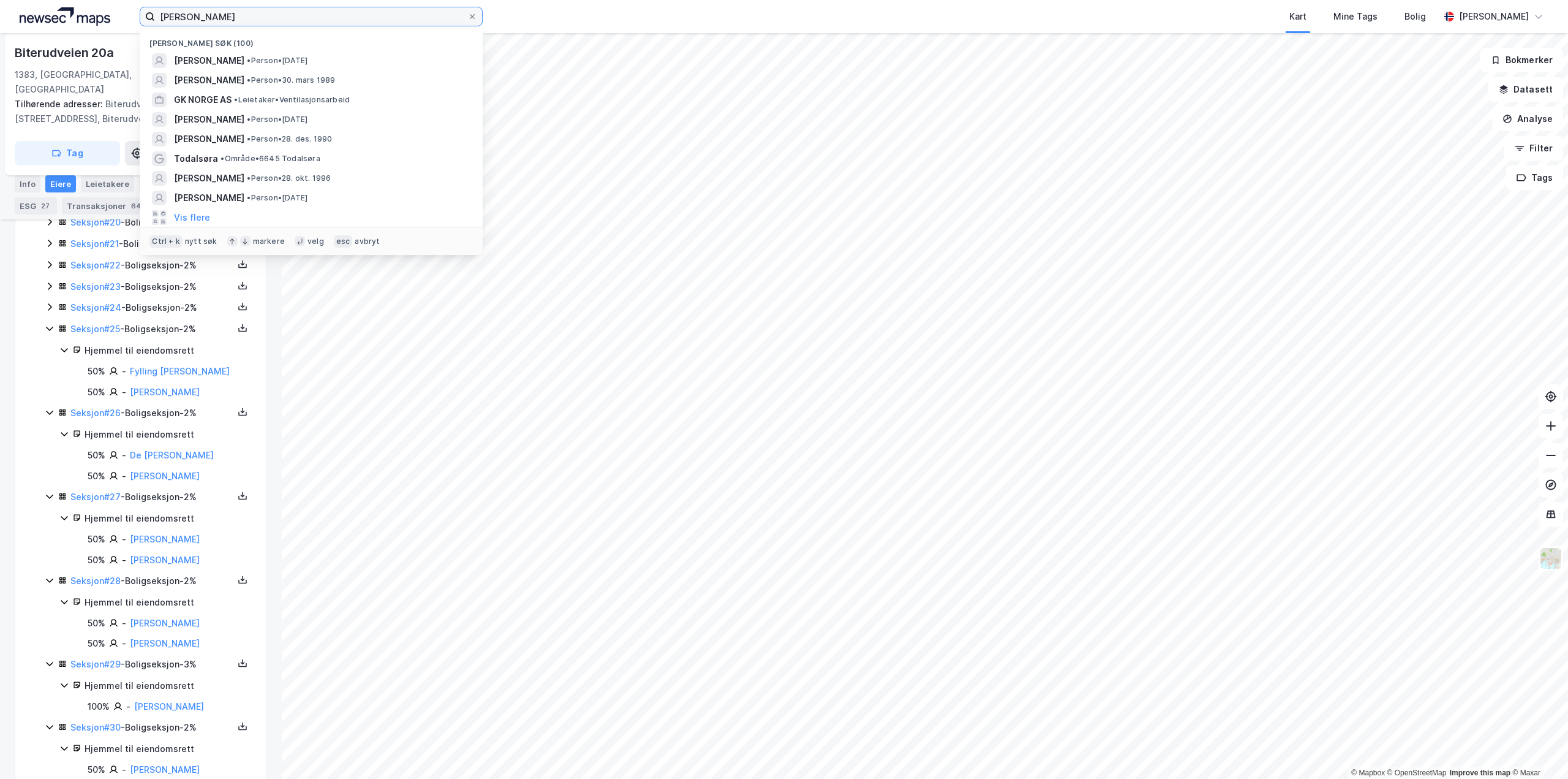
drag, startPoint x: 268, startPoint y: 27, endPoint x: -49, endPoint y: 27, distance: 317.0
click at [0, 27] on html "mathilda bergmann Nylige søk (100) ANNA MATHILDA BERGMAN • Person • 15. apr. 19…" at bounding box center [784, 389] width 1568 height 779
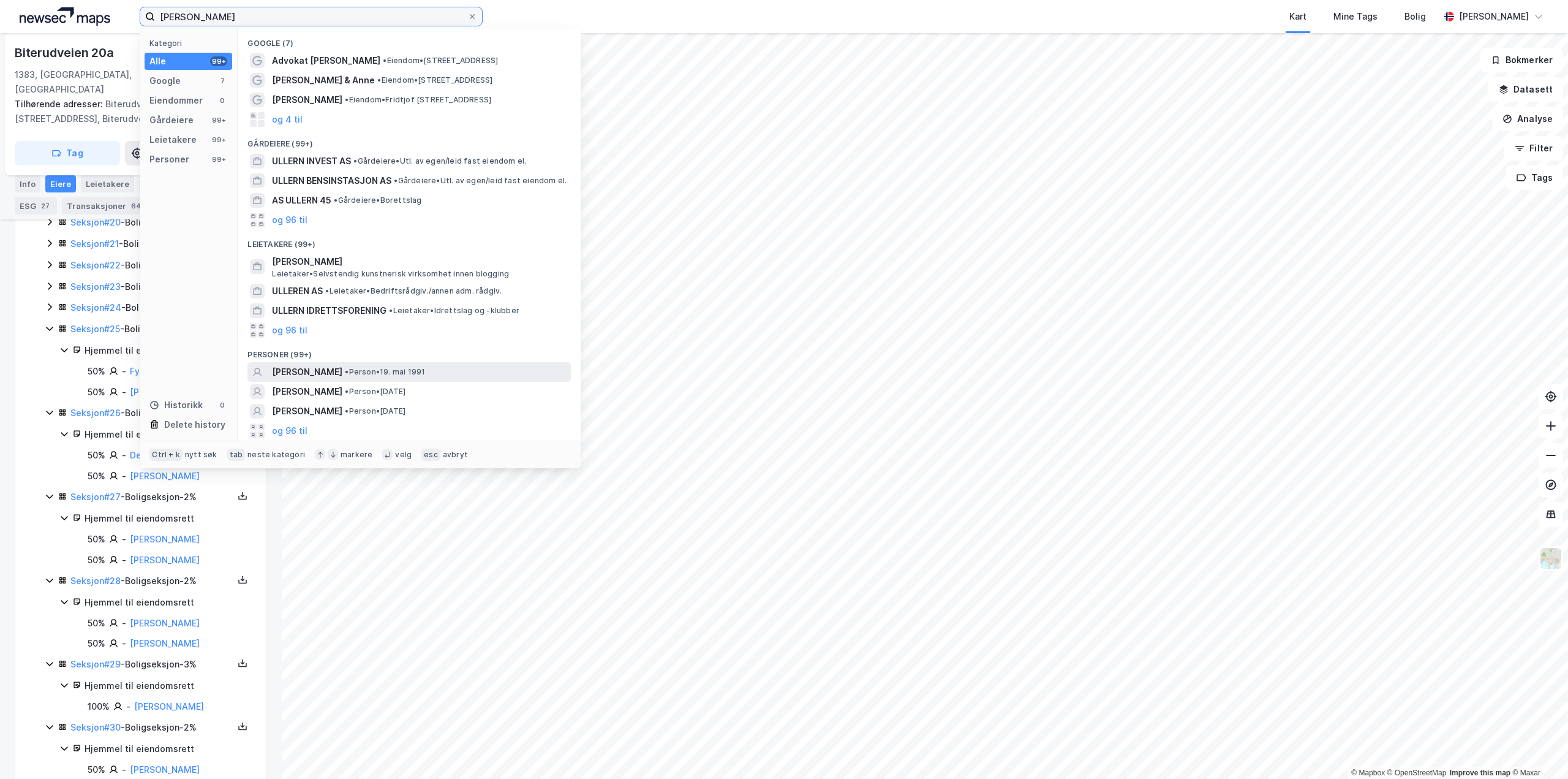
type input "kristine ullern"
click at [339, 378] on span "KRISTINE ULLERN" at bounding box center [306, 372] width 70 height 15
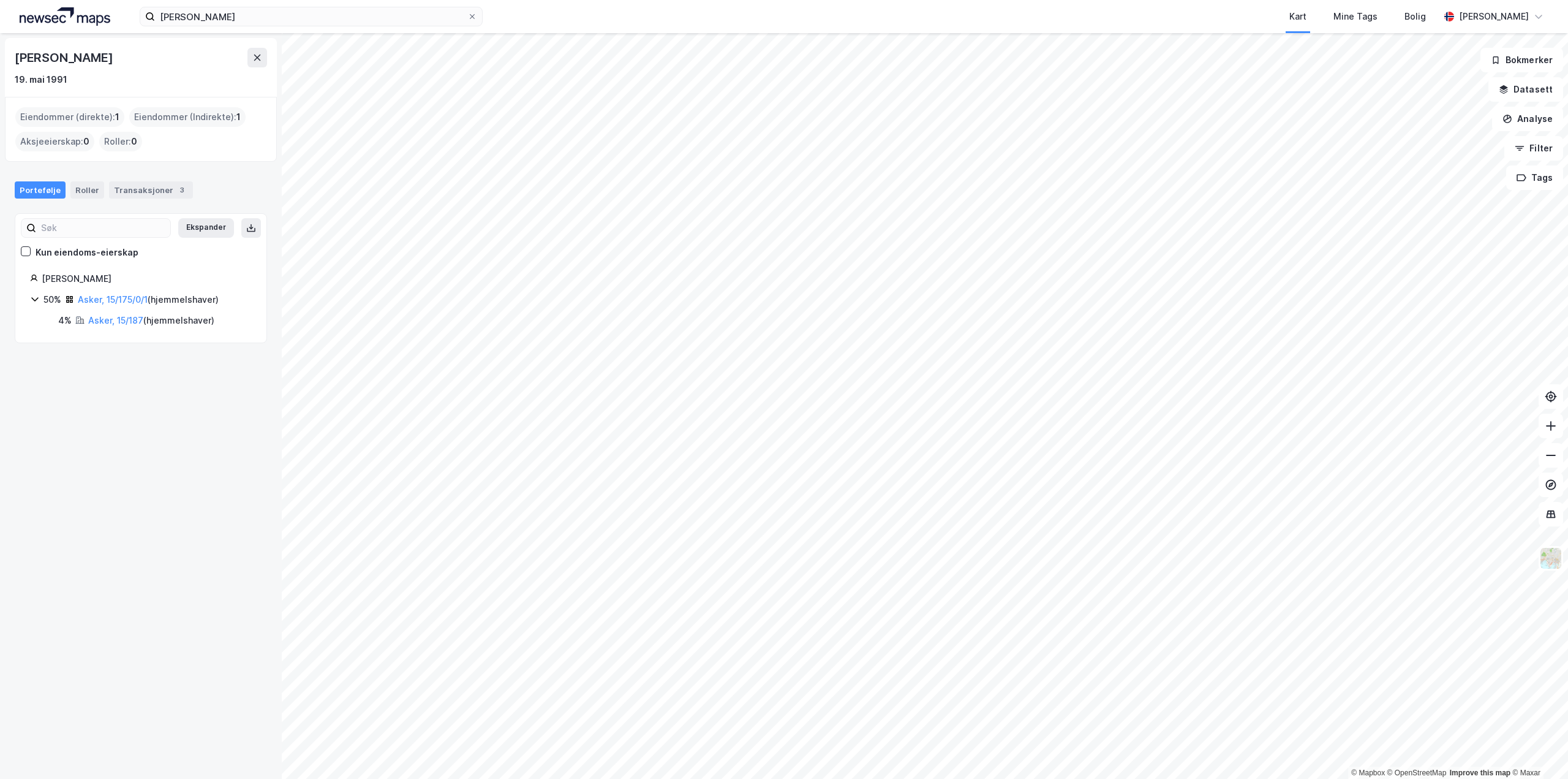
click at [616, 778] on html "kristine ullern Kart Mine Tags Bolig Runar Brøske © Mapbox © OpenStreetMap Impr…" at bounding box center [784, 389] width 1568 height 779
click at [287, 27] on div "kristine ullern Kart Mine Tags Bolig Runar Brøske" at bounding box center [784, 16] width 1568 height 33
click at [285, 23] on input "kristine ullern" at bounding box center [311, 16] width 312 height 19
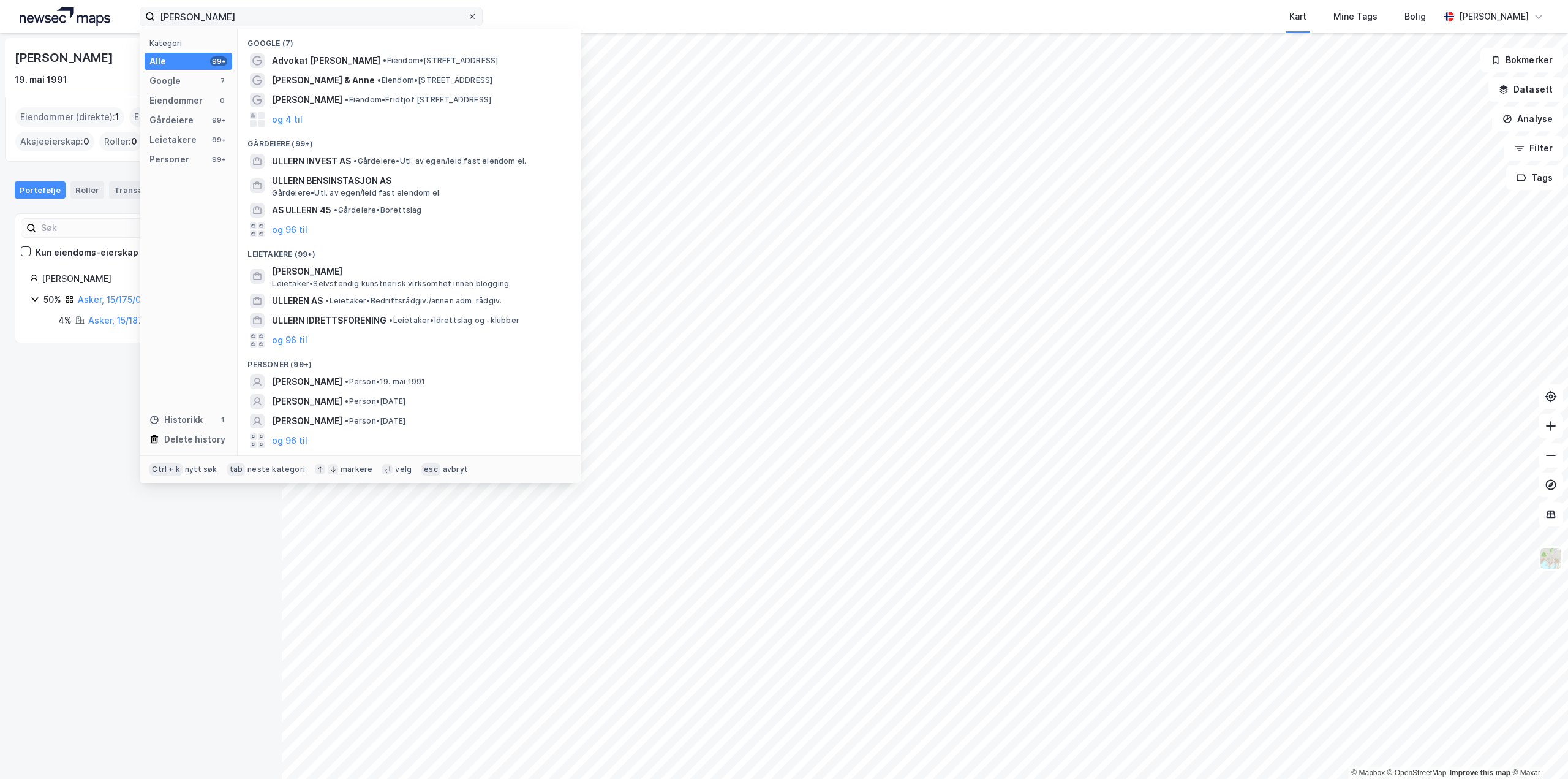
click at [472, 17] on icon at bounding box center [472, 16] width 5 height 5
click at [467, 17] on input "kristine ullern" at bounding box center [311, 16] width 312 height 19
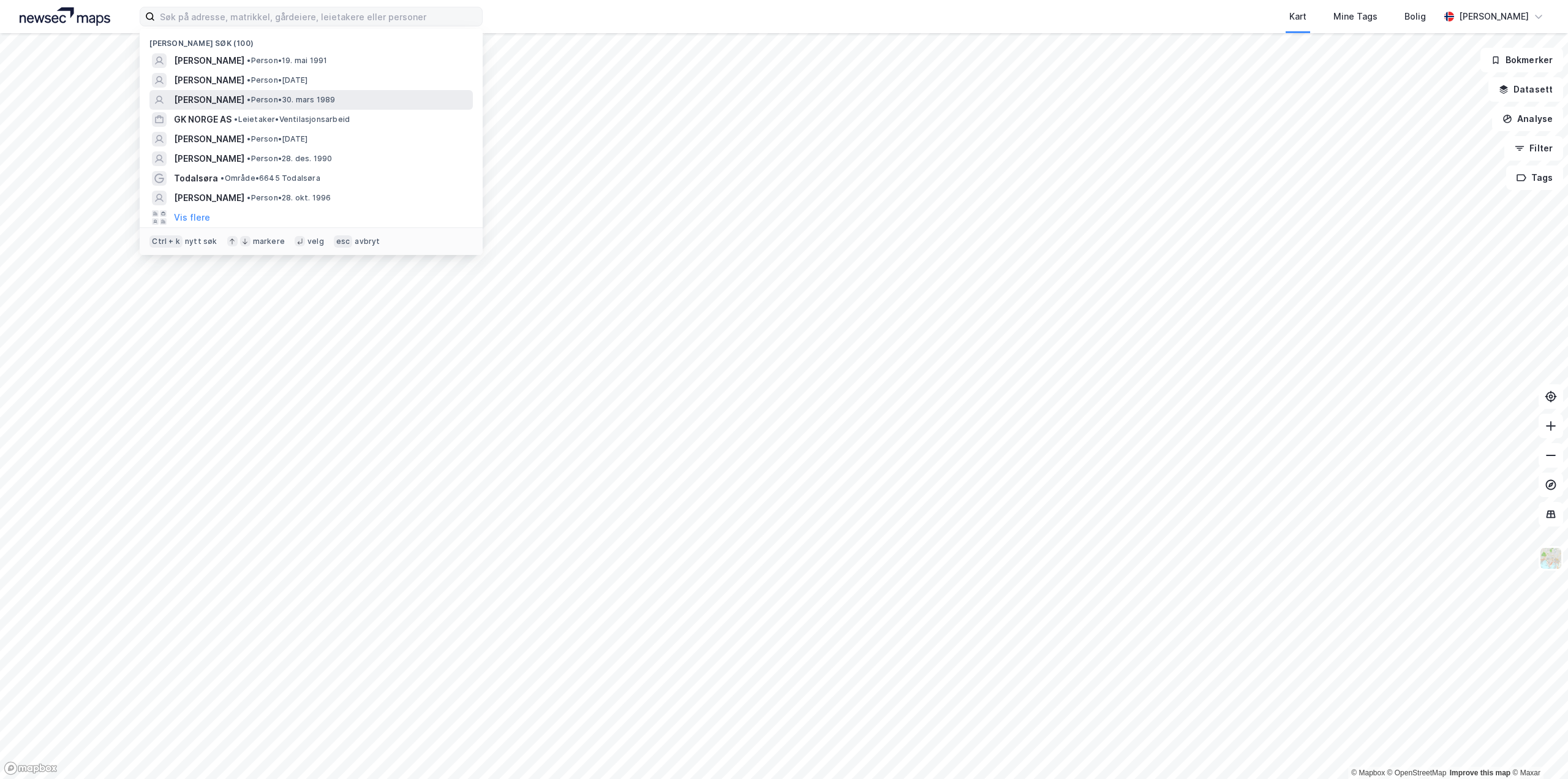
click at [244, 100] on span "[PERSON_NAME]" at bounding box center [209, 99] width 70 height 15
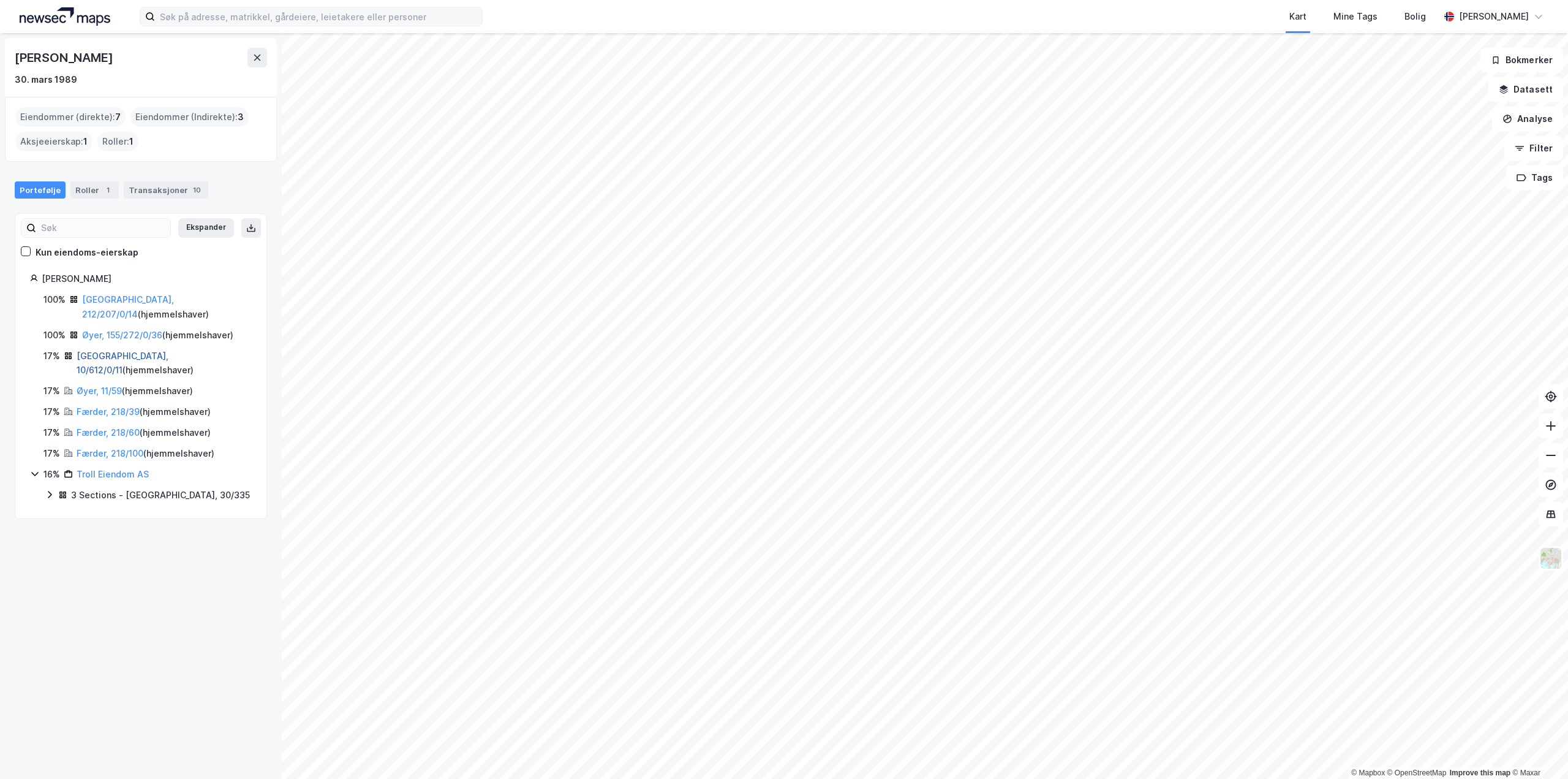
click at [109, 350] on link "[GEOGRAPHIC_DATA], 10/612/0/11" at bounding box center [123, 362] width 92 height 25
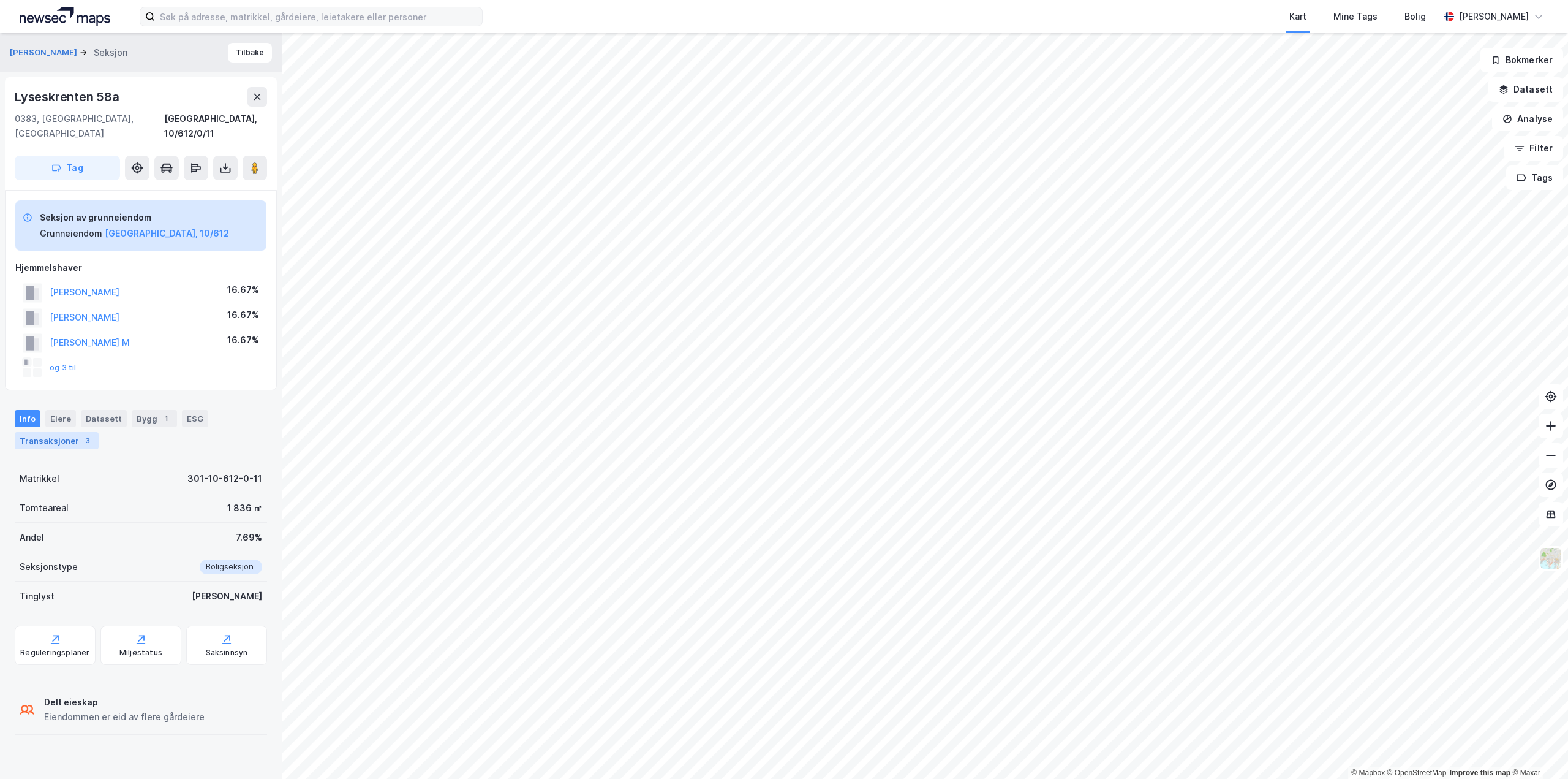
click at [70, 432] on div "Transaksjoner 3" at bounding box center [57, 440] width 84 height 17
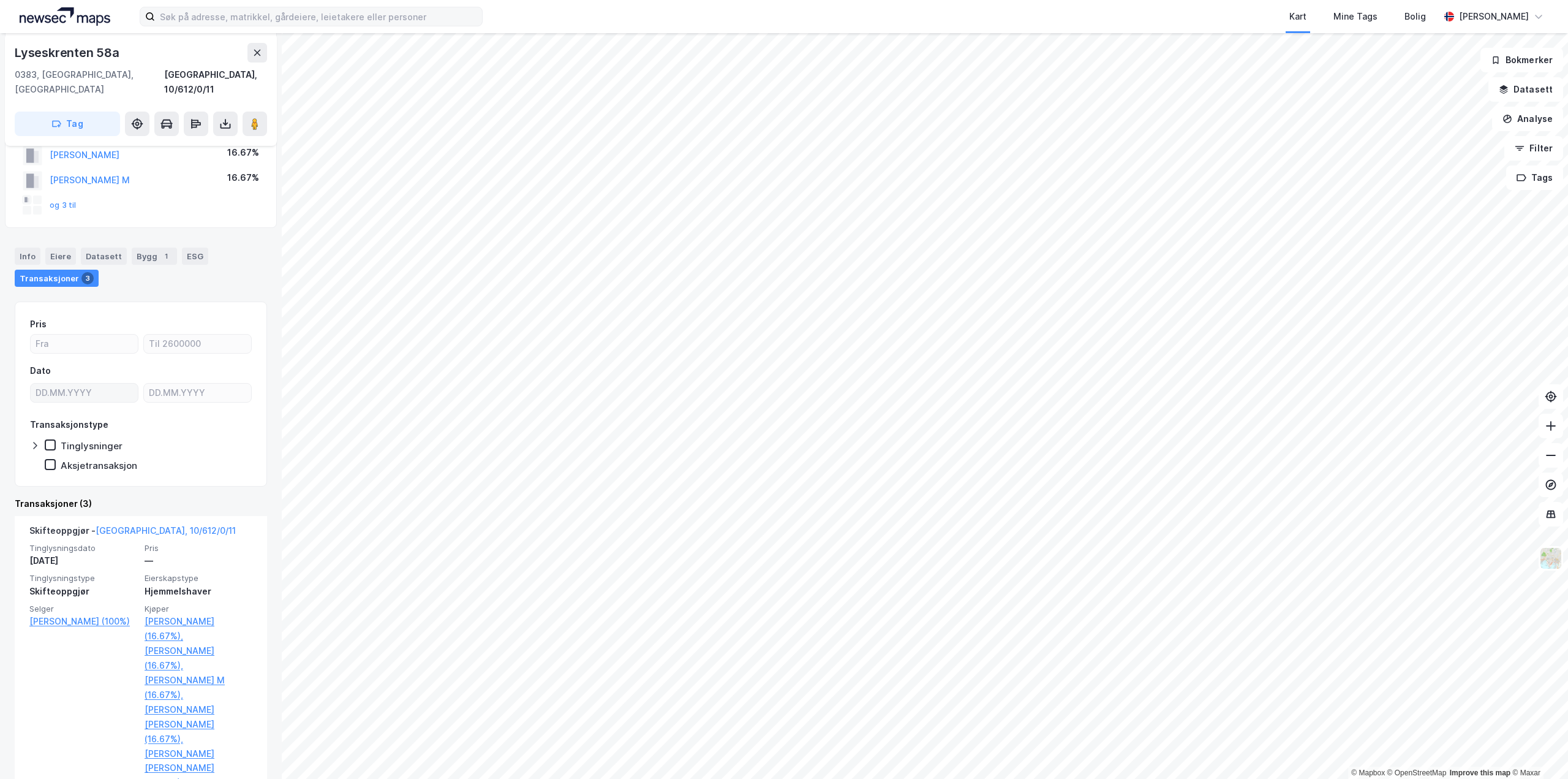
scroll to position [184, 0]
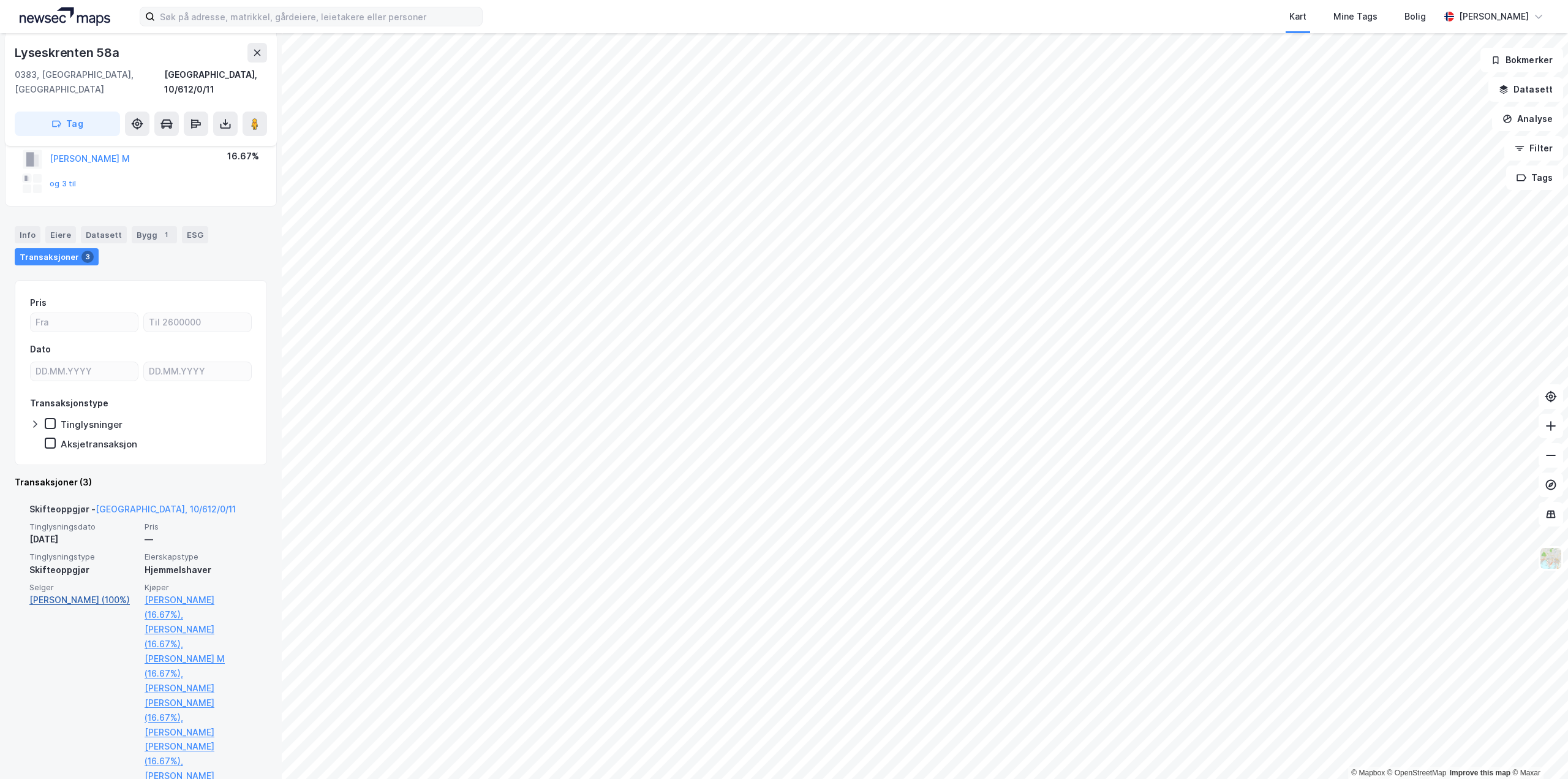
click at [89, 592] on link "Meyer Vibecke Eitzen (100%)" at bounding box center [82, 599] width 108 height 15
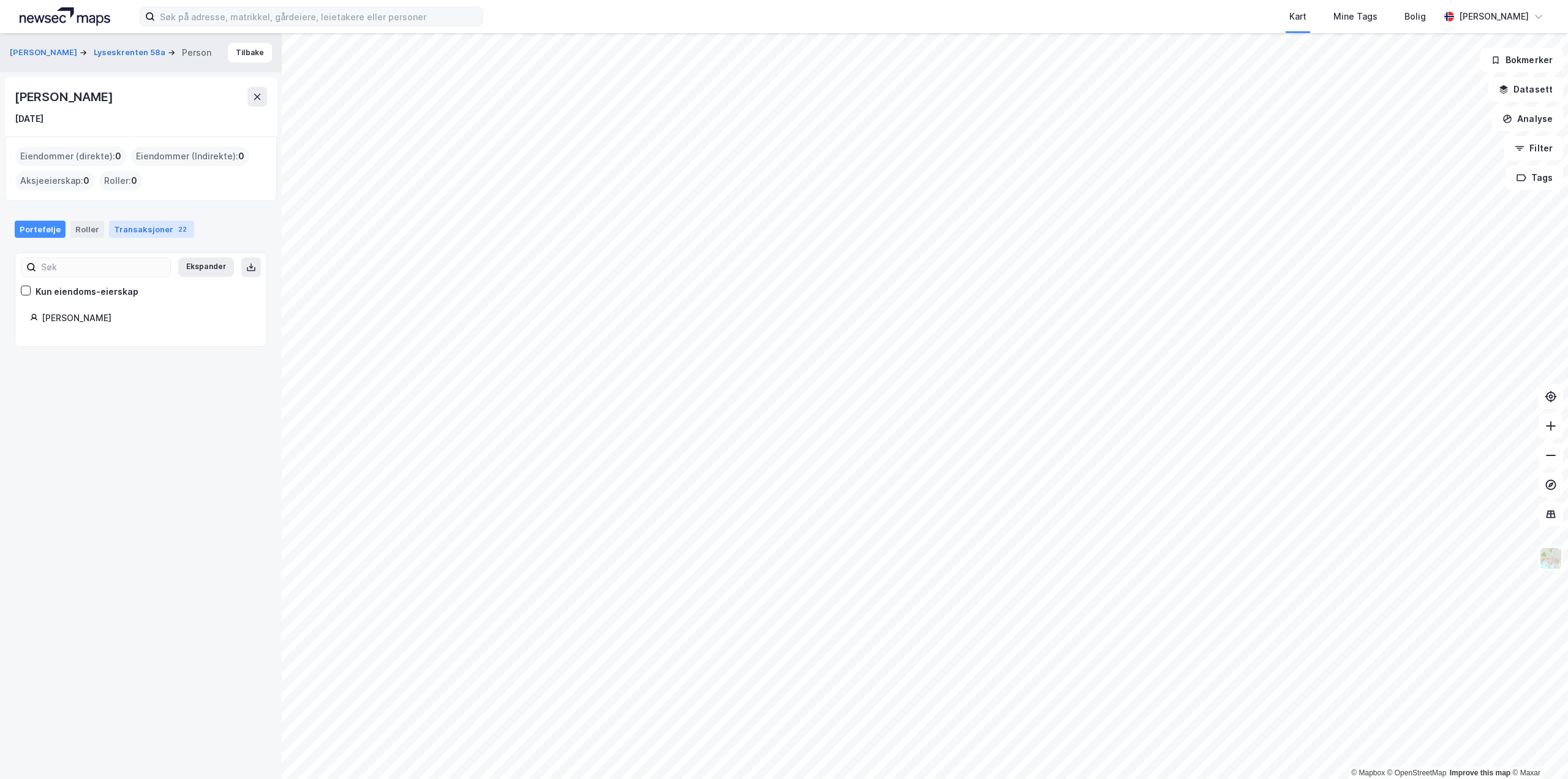
click at [153, 234] on div "Transaksjoner 22" at bounding box center [151, 229] width 85 height 17
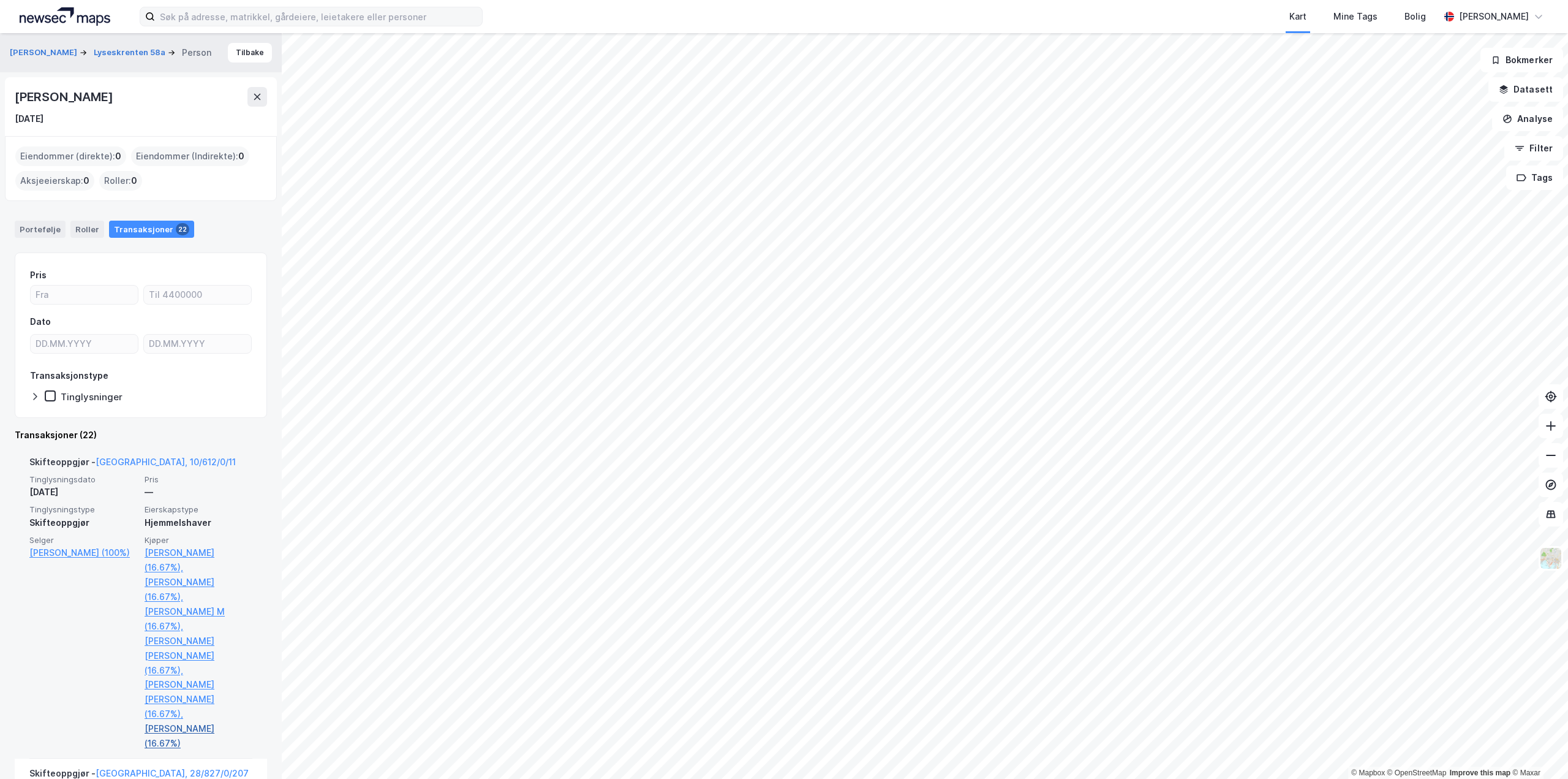
click at [180, 721] on link "Meyer Wilhelm Hans (16.67%)" at bounding box center [198, 735] width 108 height 29
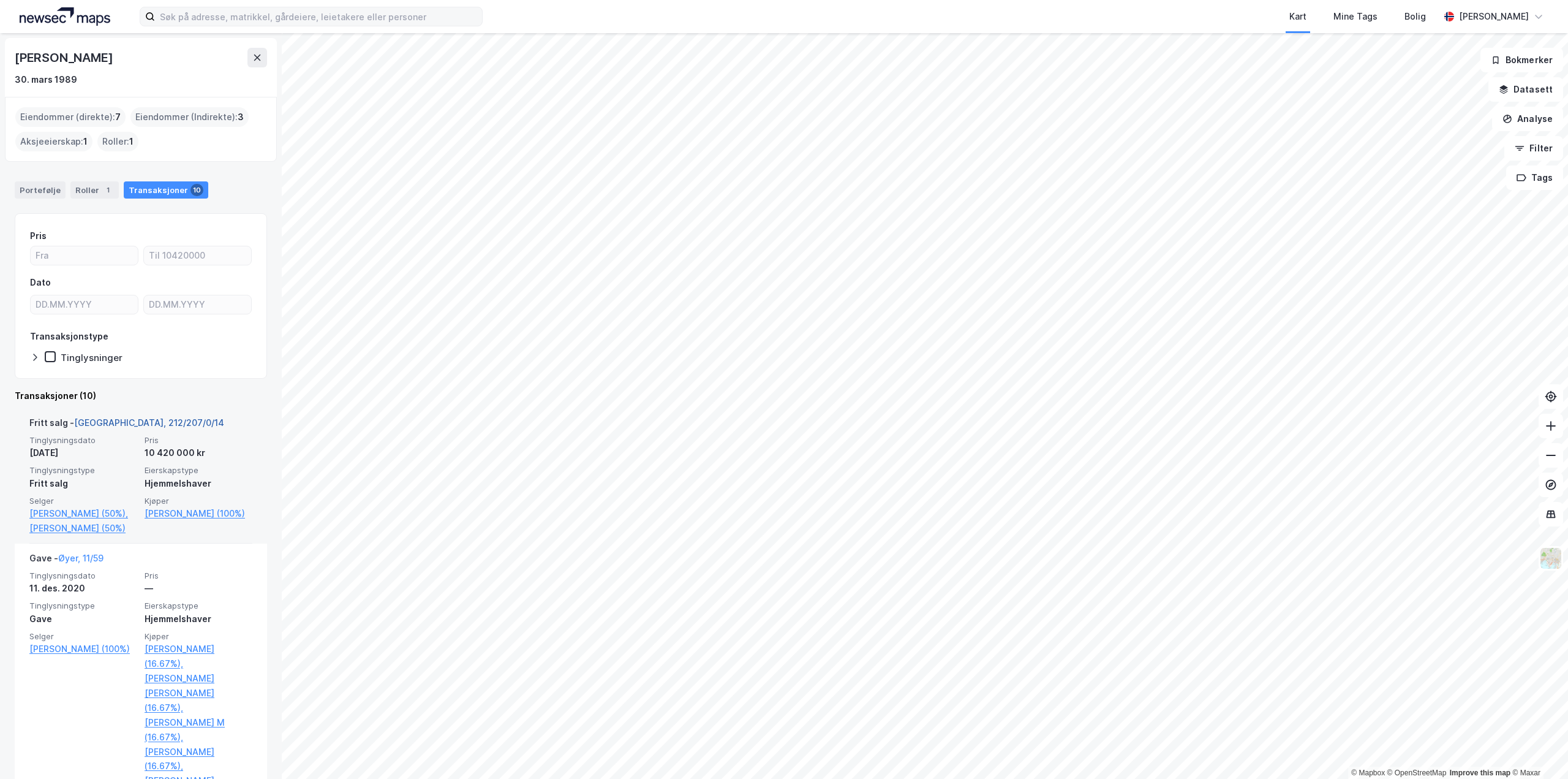
click at [106, 421] on link "[GEOGRAPHIC_DATA], 212/207/0/14" at bounding box center [150, 422] width 150 height 11
